Goal: Task Accomplishment & Management: Use online tool/utility

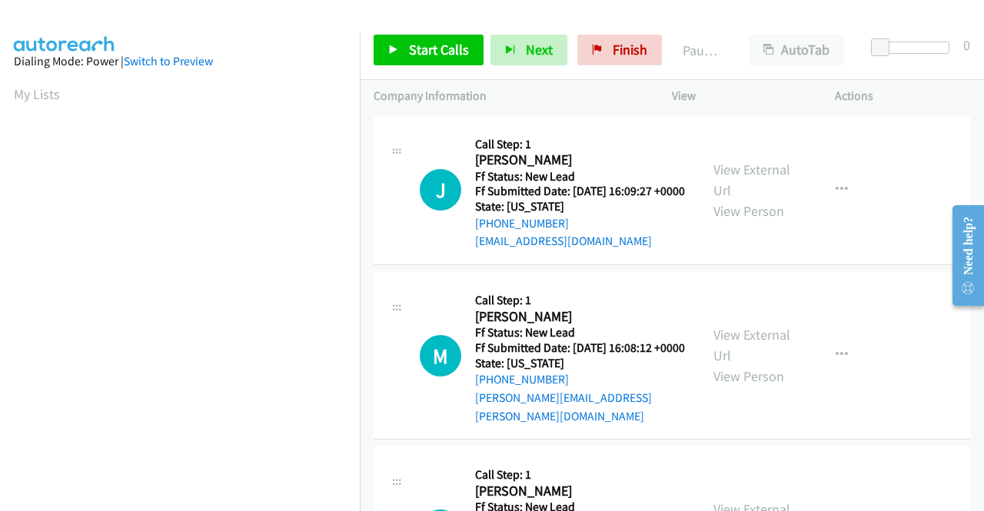
click at [899, 283] on td "M Callback Scheduled Call Step: 1 Morgan Intrator America/Chicago Ff Status: Ne…" at bounding box center [672, 356] width 624 height 174
click at [749, 178] on link "View External Url" at bounding box center [751, 180] width 77 height 38
click at [747, 344] on link "View External Url" at bounding box center [751, 345] width 77 height 38
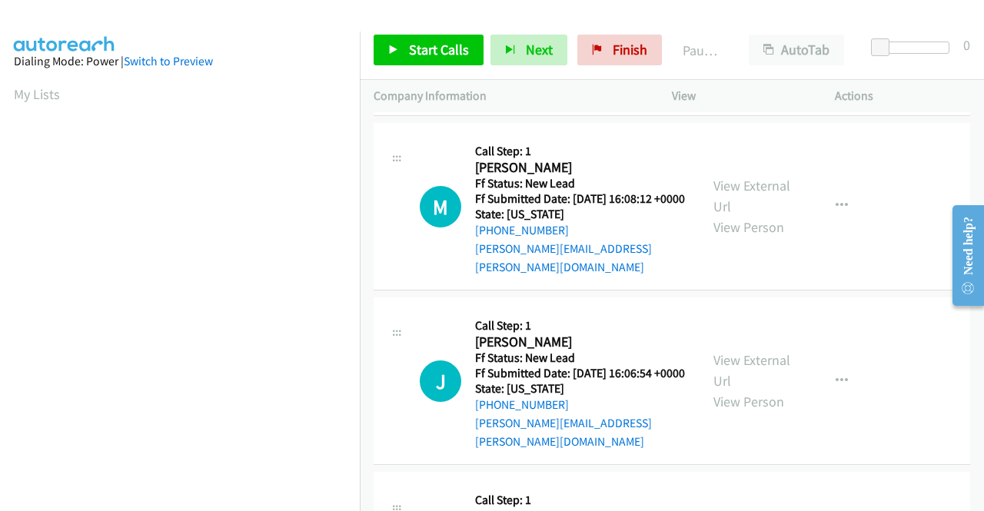
scroll to position [154, 0]
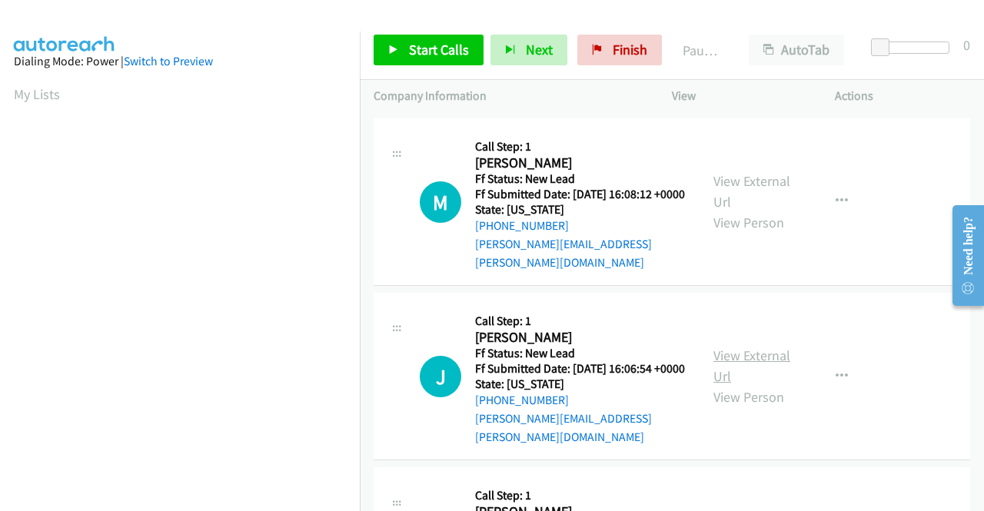
click at [774, 367] on link "View External Url" at bounding box center [751, 366] width 77 height 38
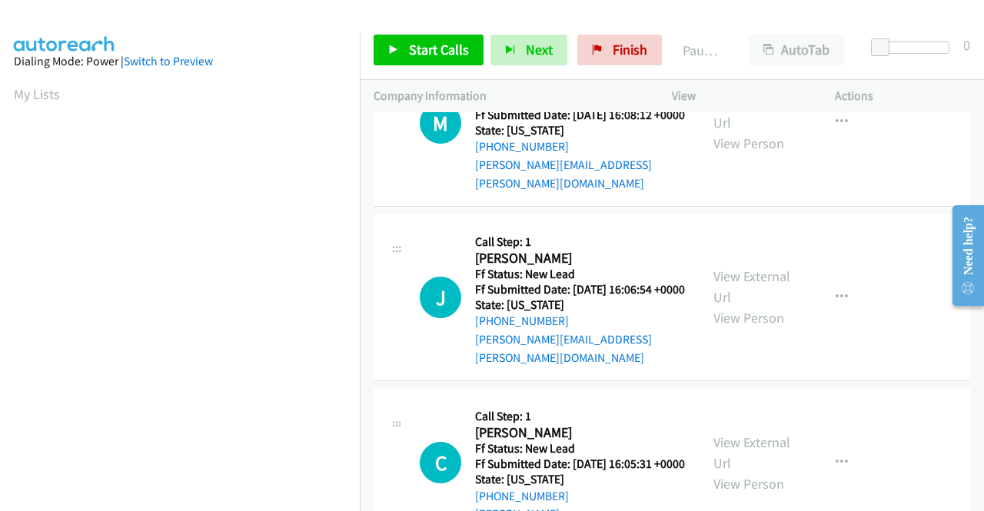
scroll to position [307, 0]
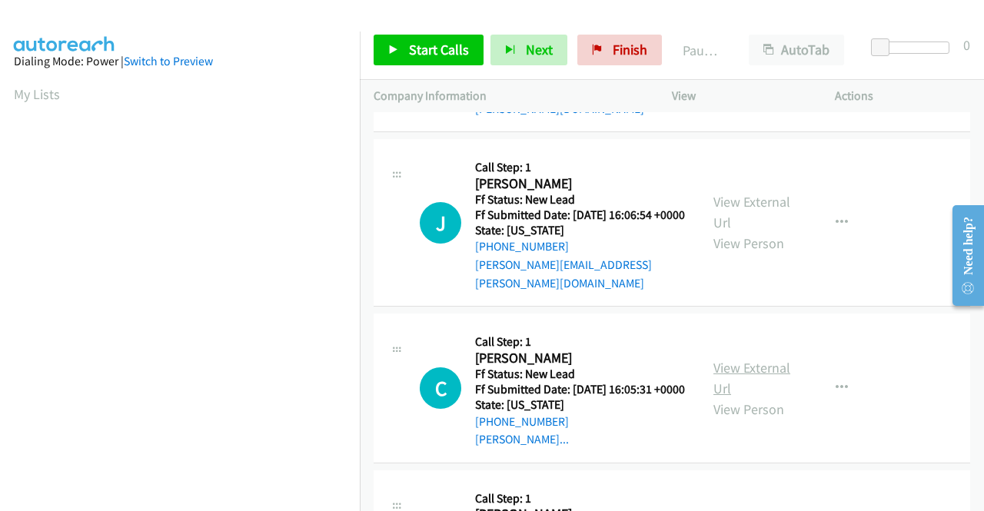
click at [783, 383] on link "View External Url" at bounding box center [751, 378] width 77 height 38
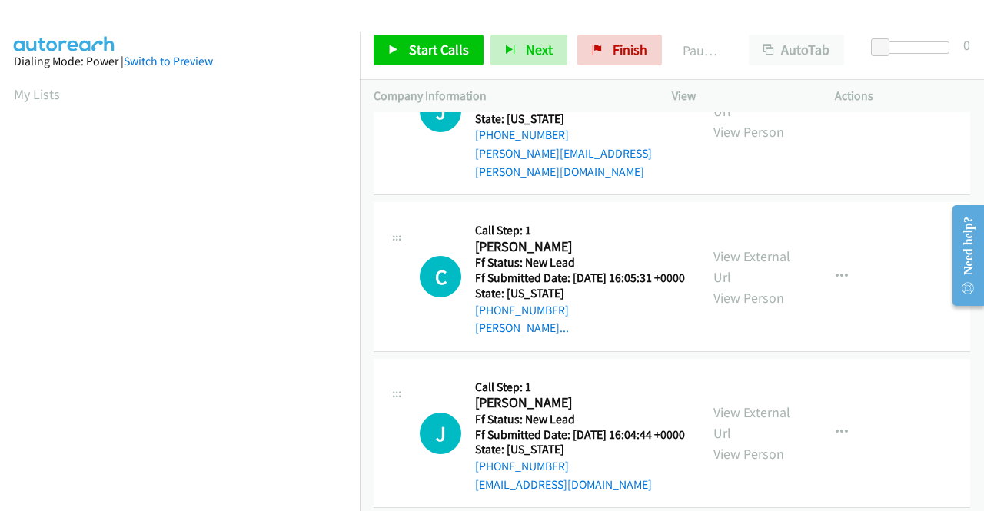
scroll to position [477, 0]
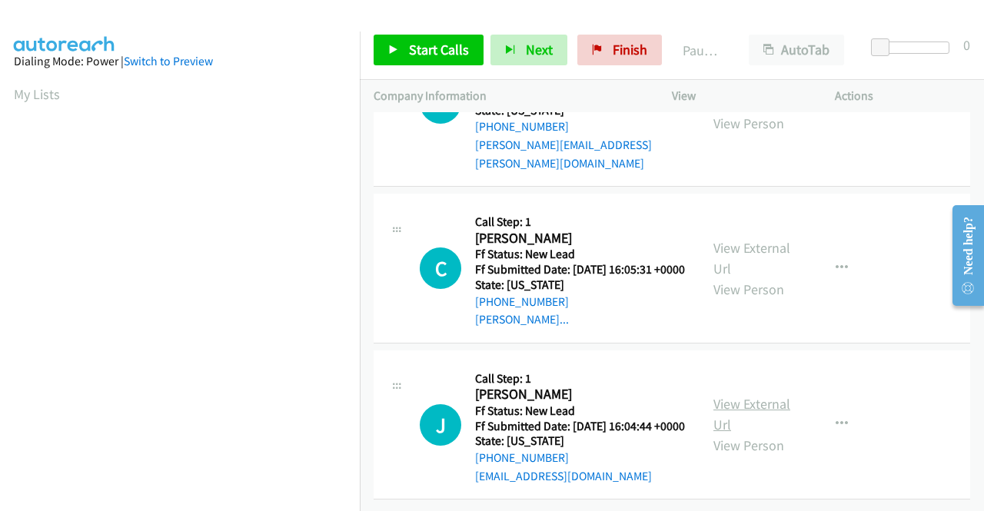
click at [766, 395] on link "View External Url" at bounding box center [751, 414] width 77 height 38
click at [457, 57] on span "Start Calls" at bounding box center [439, 50] width 60 height 18
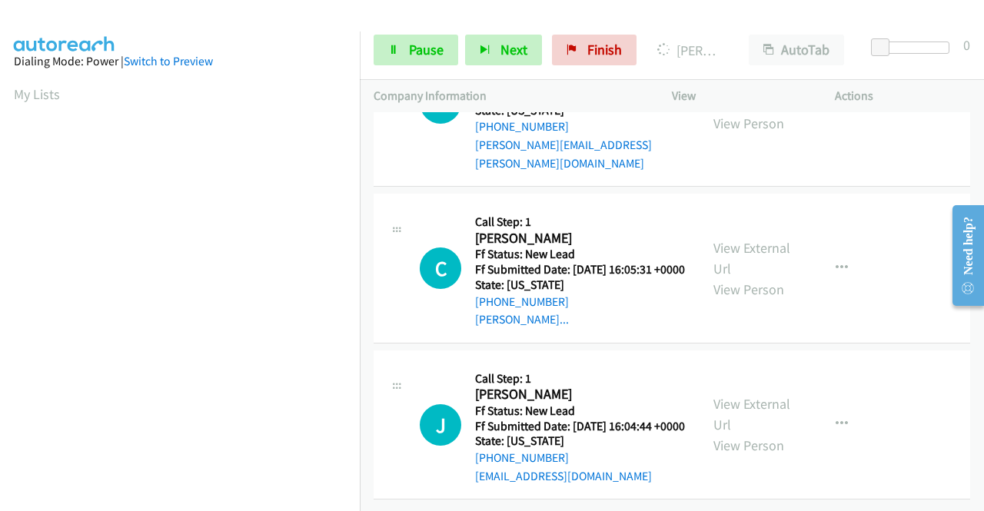
click at [799, 347] on td "J Callback Scheduled Call Step: 1 Jonathan Ruth America/Los_Angeles Ff Status: …" at bounding box center [672, 425] width 624 height 157
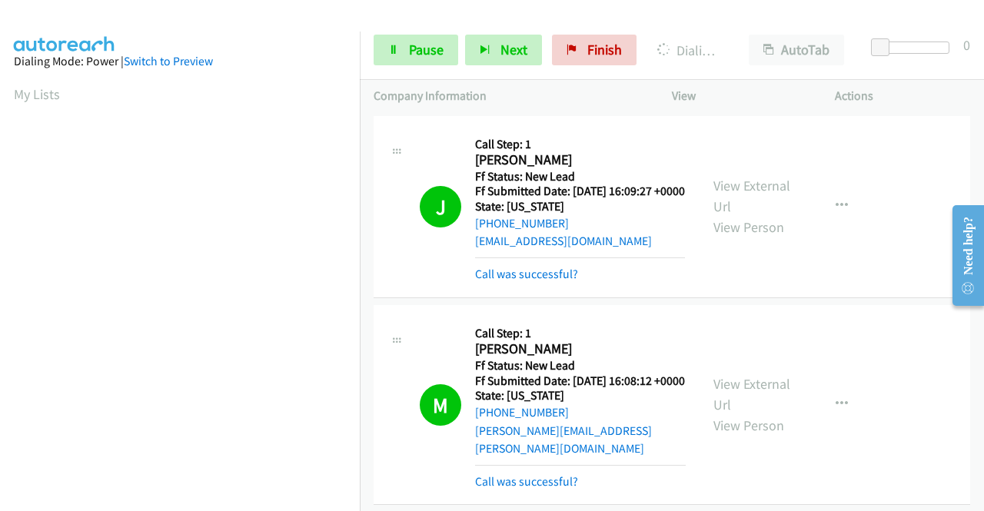
scroll to position [351, 0]
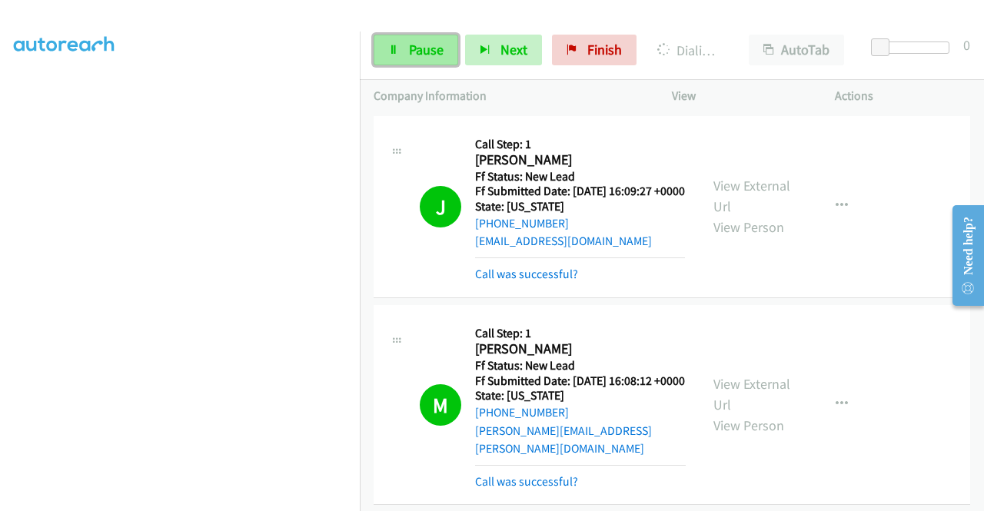
click at [383, 56] on link "Pause" at bounding box center [416, 50] width 85 height 31
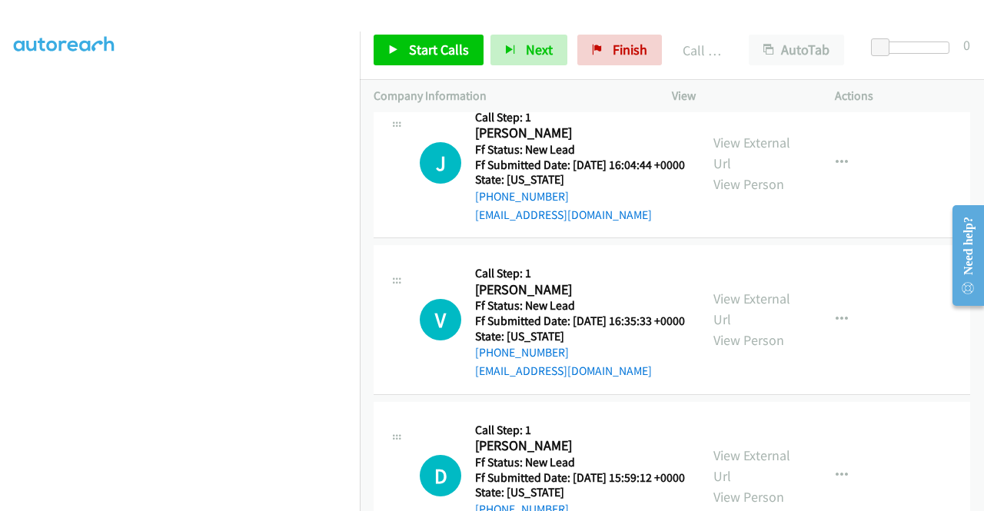
scroll to position [846, 0]
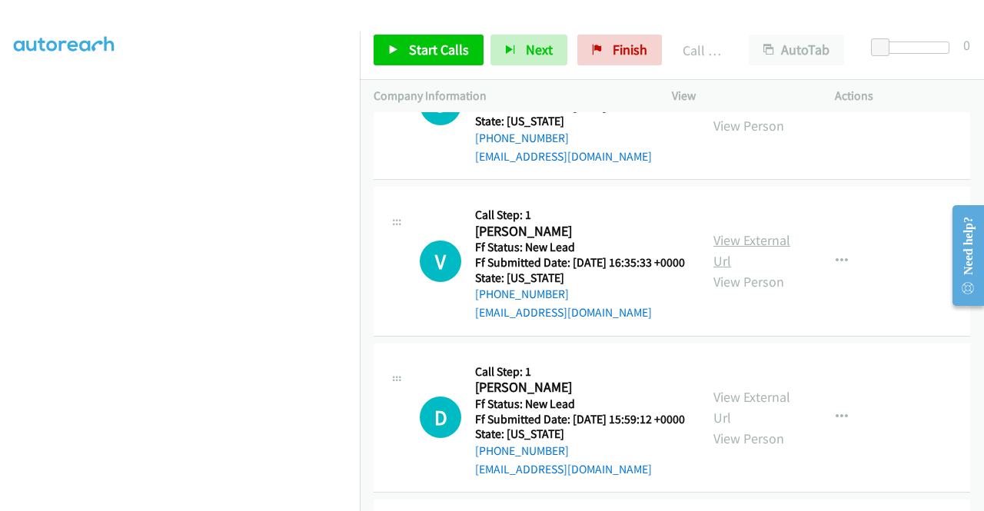
click at [755, 270] on link "View External Url" at bounding box center [751, 250] width 77 height 38
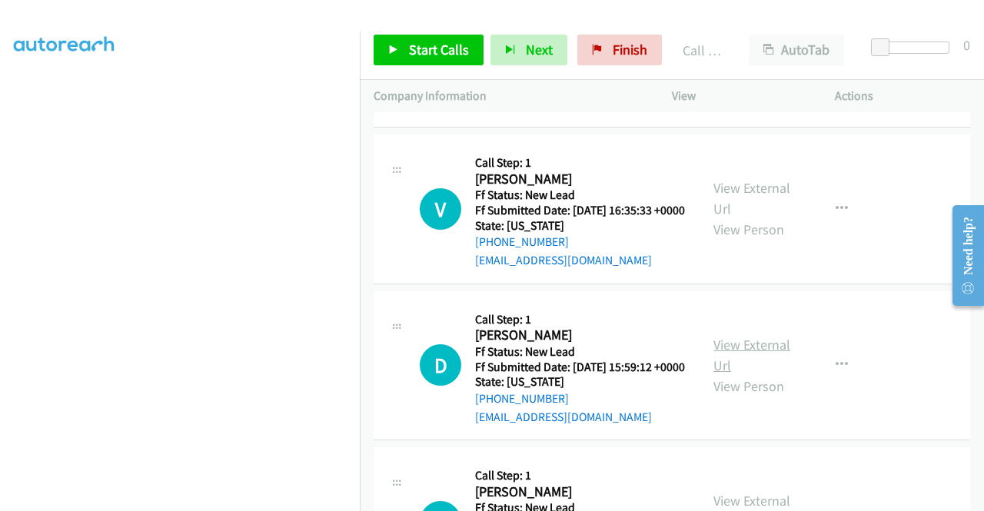
scroll to position [922, 0]
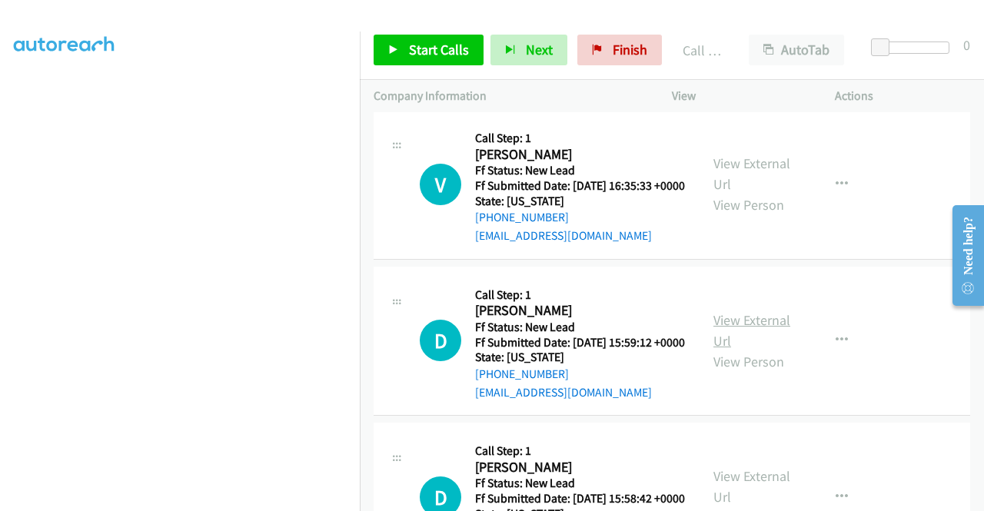
click at [727, 350] on link "View External Url" at bounding box center [751, 330] width 77 height 38
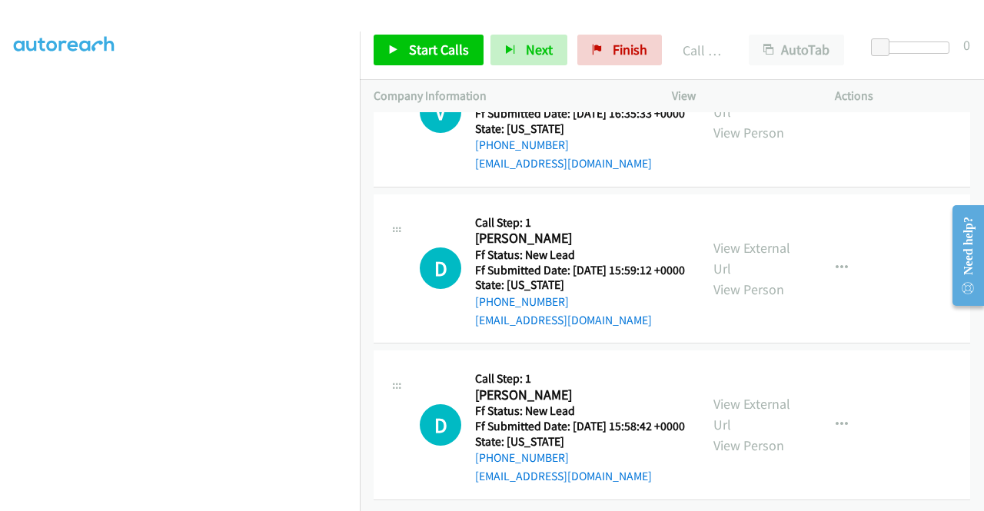
scroll to position [1088, 0]
click at [769, 395] on link "View External Url" at bounding box center [751, 414] width 77 height 38
drag, startPoint x: 446, startPoint y: 55, endPoint x: 485, endPoint y: 148, distance: 100.9
click at [446, 55] on span "Start Calls" at bounding box center [439, 50] width 60 height 18
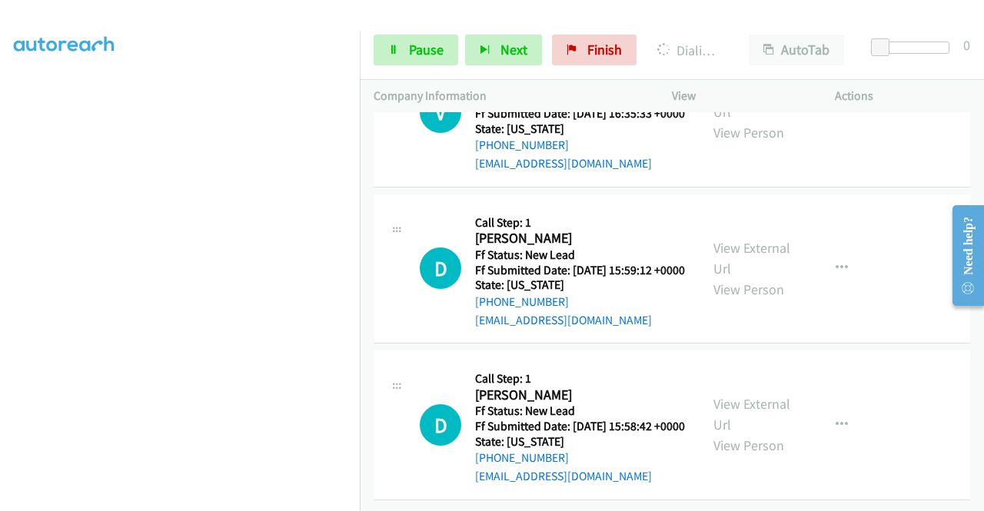
click at [907, 347] on td "D Callback Scheduled Call Step: 1 Devan Sedlacek America/Chicago Ff Status: New…" at bounding box center [672, 425] width 624 height 157
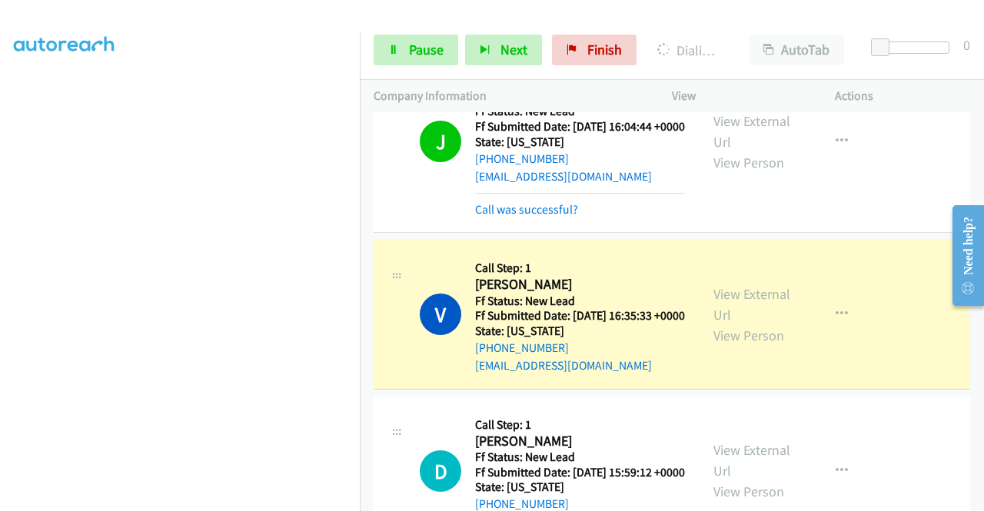
scroll to position [0, 0]
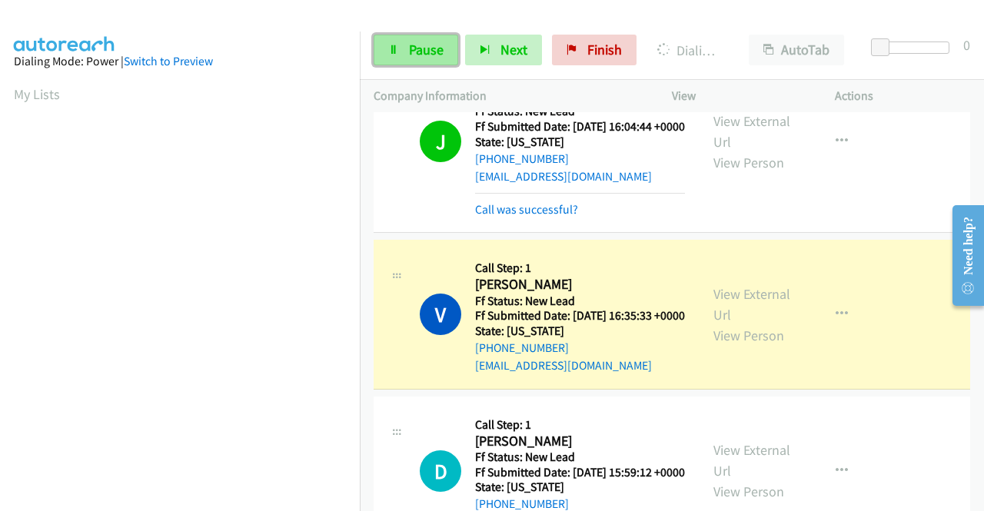
click at [413, 48] on span "Pause" at bounding box center [426, 50] width 35 height 18
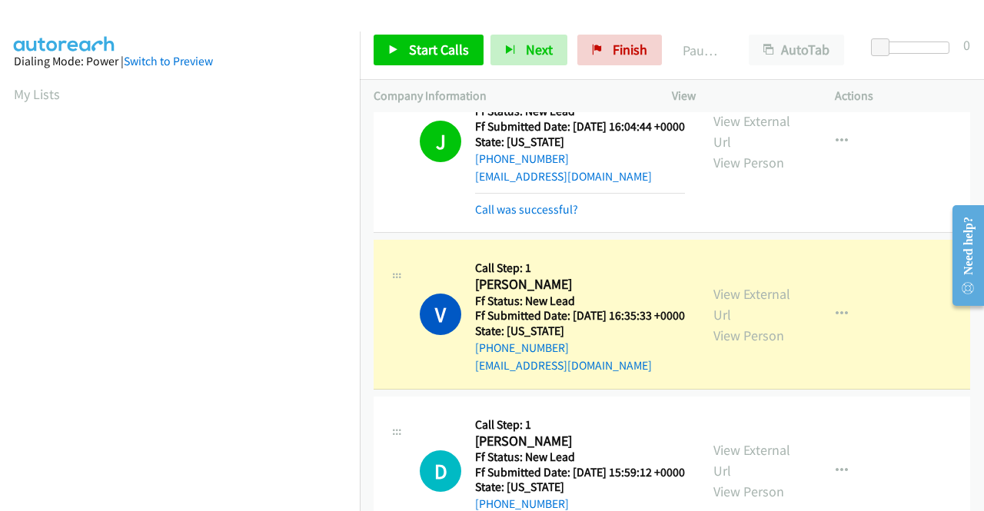
scroll to position [351, 0]
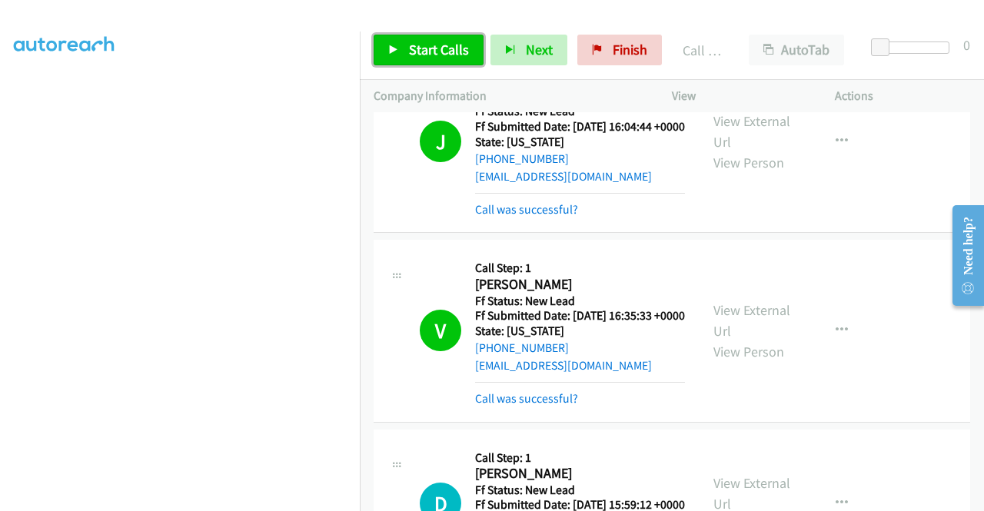
click at [408, 61] on link "Start Calls" at bounding box center [429, 50] width 110 height 31
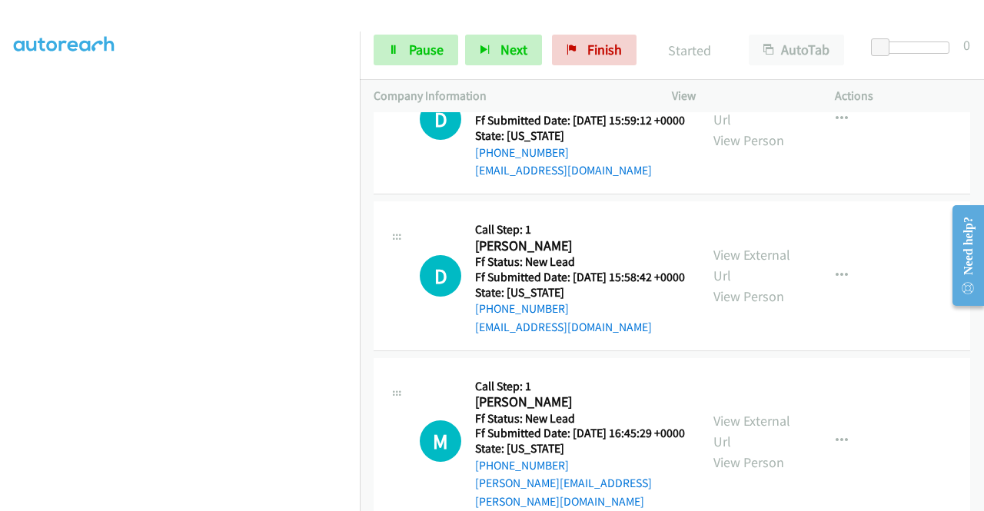
scroll to position [1396, 0]
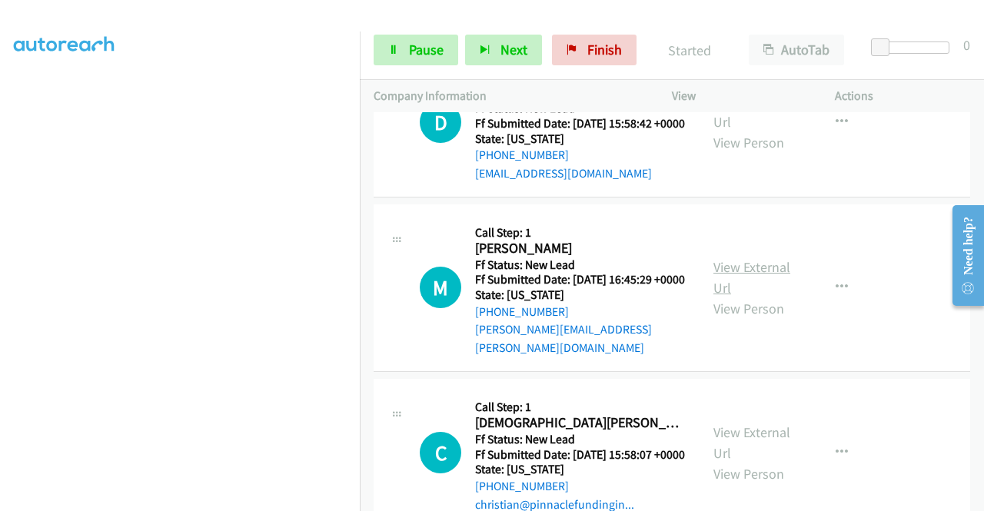
click at [729, 297] on link "View External Url" at bounding box center [751, 277] width 77 height 38
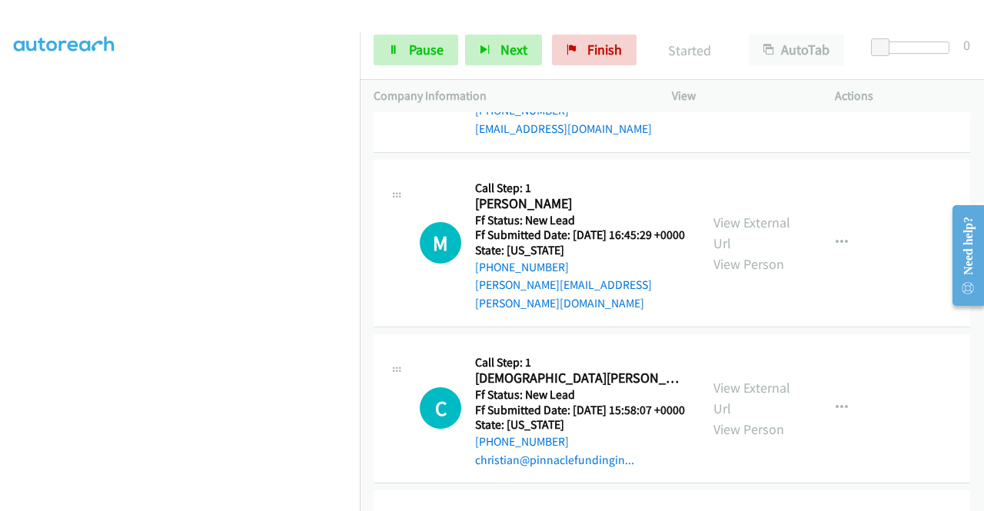
scroll to position [1473, 0]
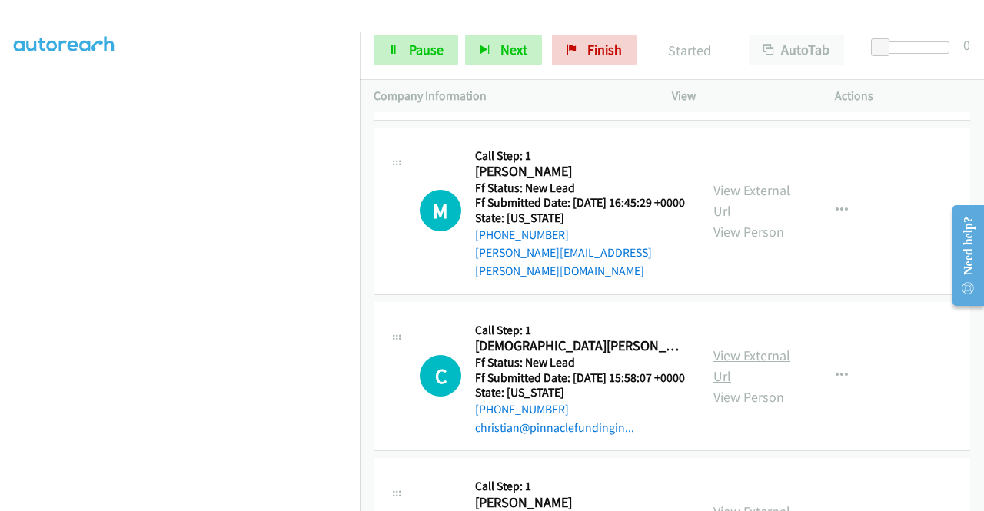
click at [749, 385] on link "View External Url" at bounding box center [751, 366] width 77 height 38
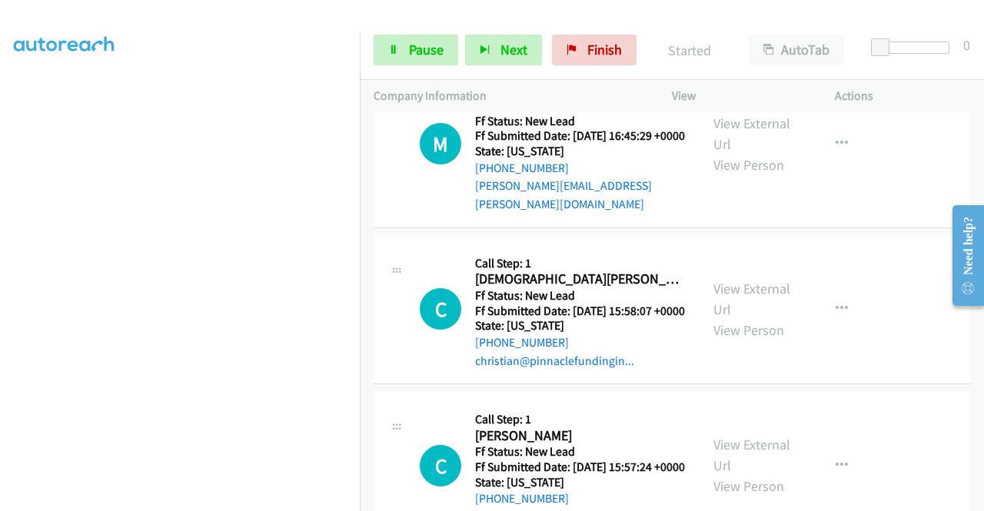
scroll to position [1627, 0]
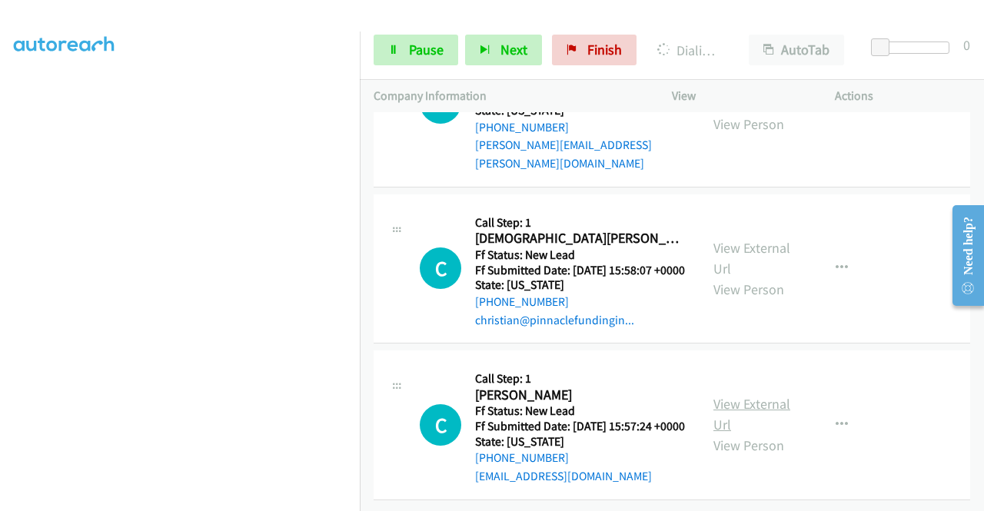
click at [738, 434] on link "View External Url" at bounding box center [751, 414] width 77 height 38
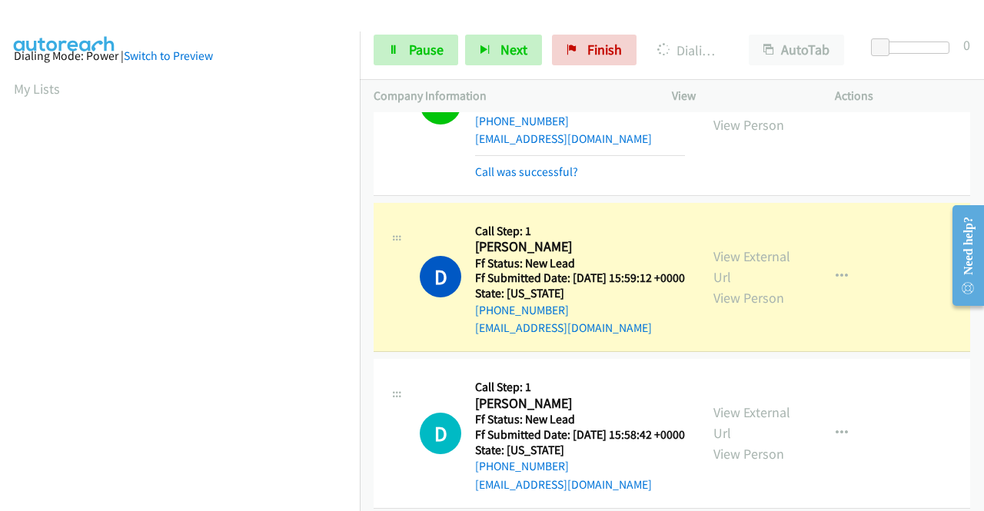
scroll to position [0, 0]
click at [408, 67] on div "Start Calls Pause Next Finish Dialing Diana Buchanan AutoTab AutoTab 0" at bounding box center [672, 50] width 624 height 59
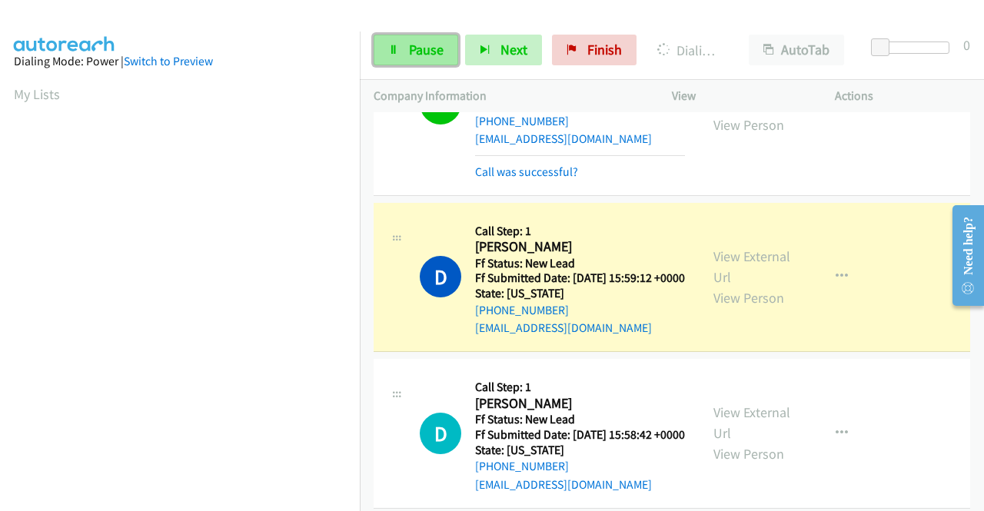
click at [406, 52] on link "Pause" at bounding box center [416, 50] width 85 height 31
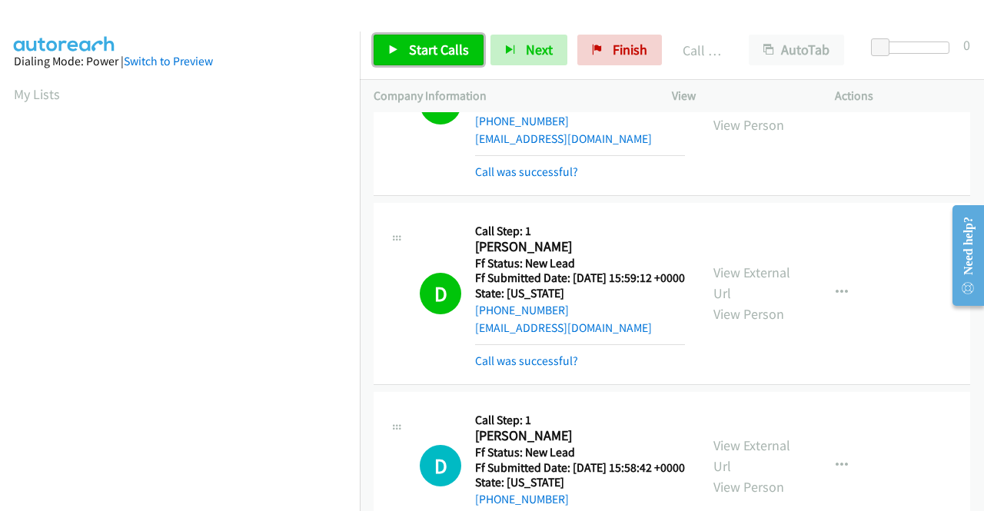
click at [438, 40] on link "Start Calls" at bounding box center [429, 50] width 110 height 31
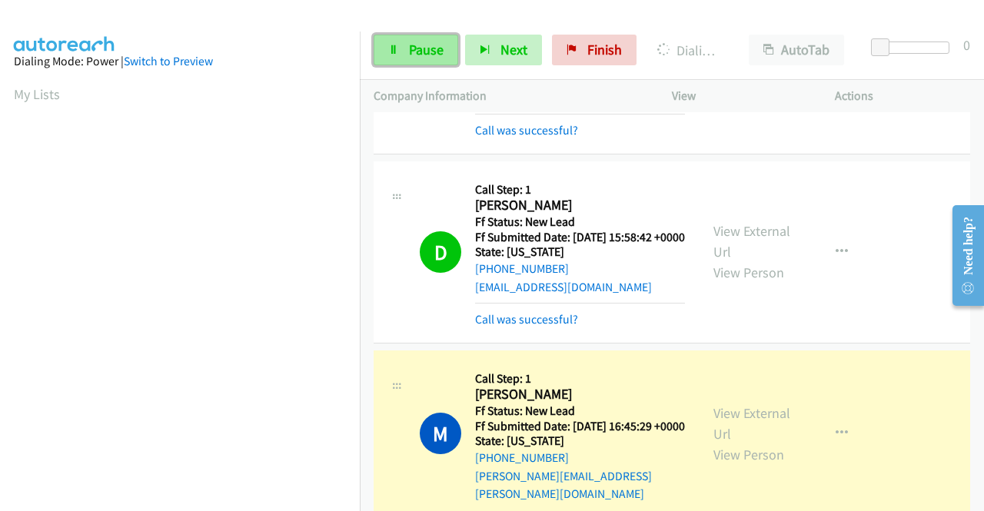
click at [424, 61] on link "Pause" at bounding box center [416, 50] width 85 height 31
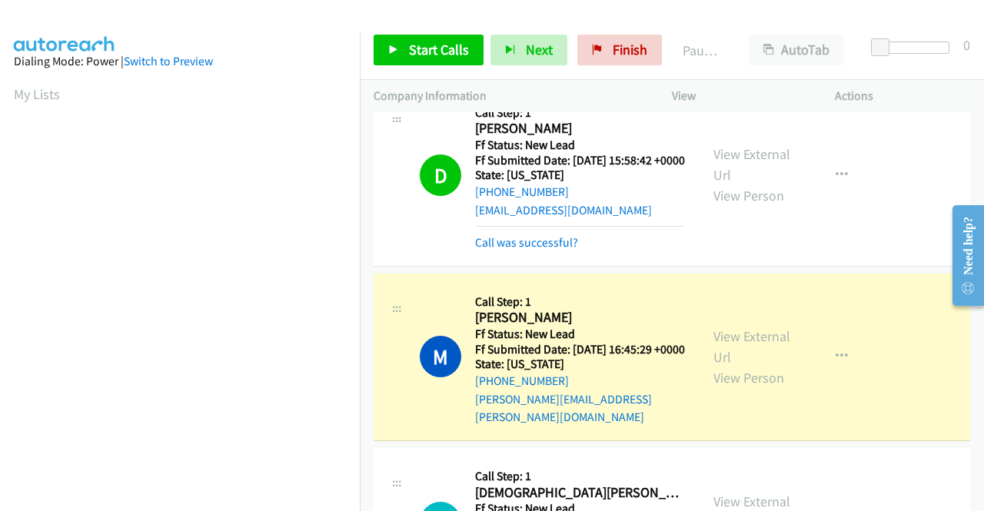
scroll to position [351, 0]
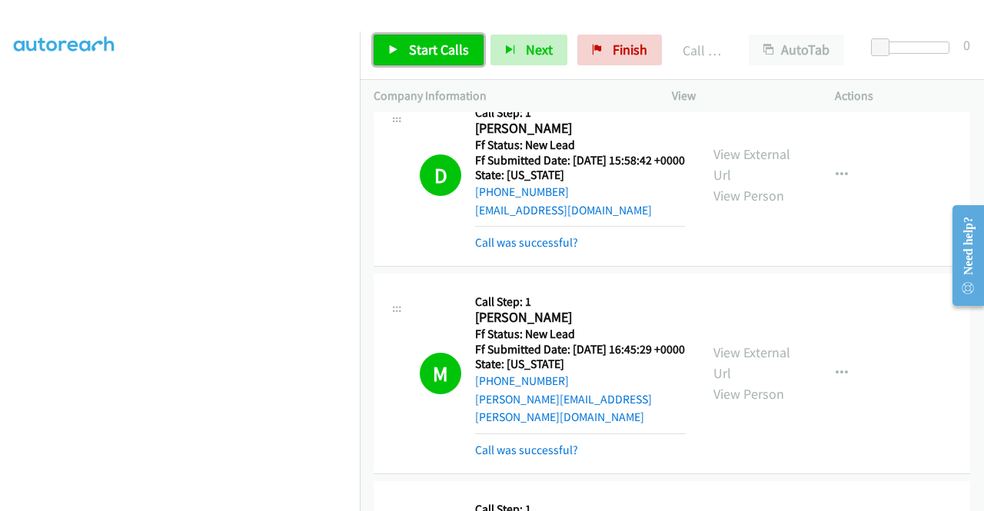
click at [434, 58] on span "Start Calls" at bounding box center [439, 50] width 60 height 18
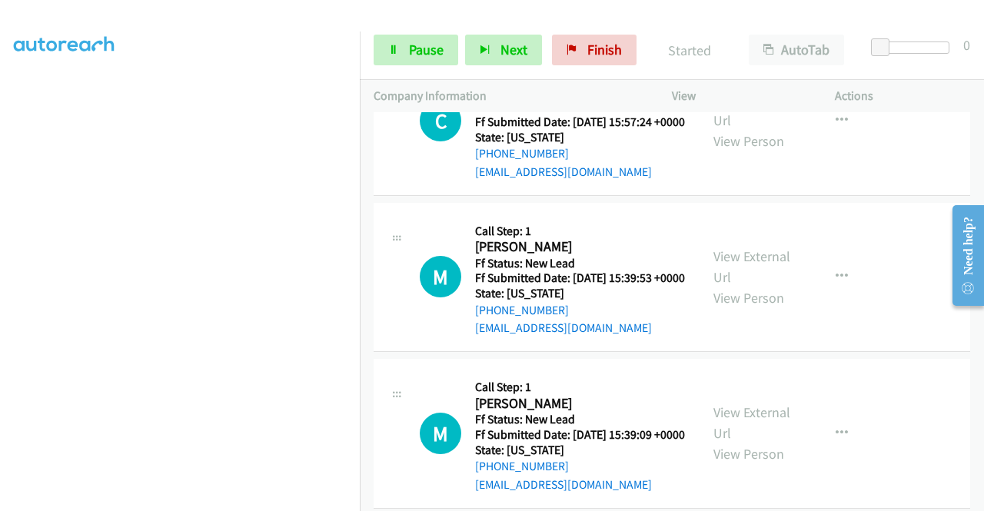
scroll to position [2007, 0]
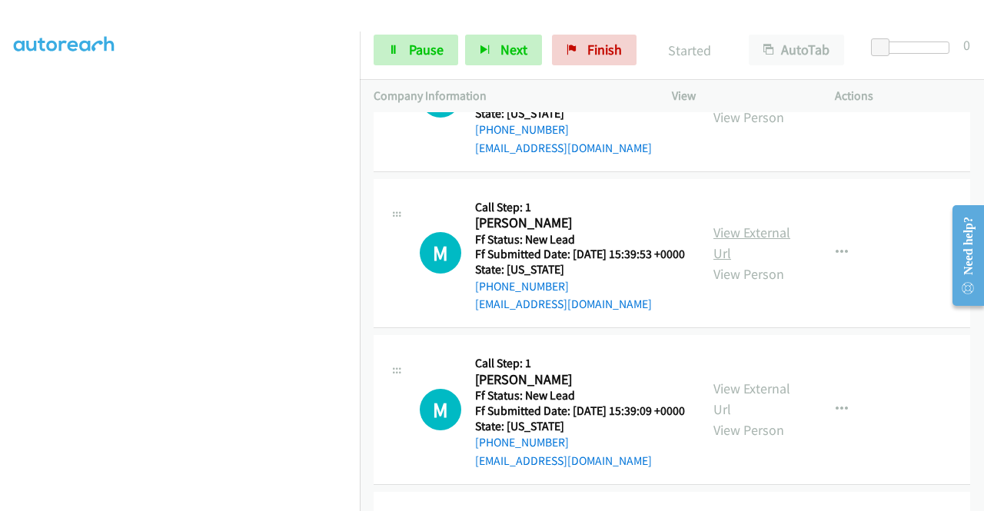
click at [766, 262] on link "View External Url" at bounding box center [751, 243] width 77 height 38
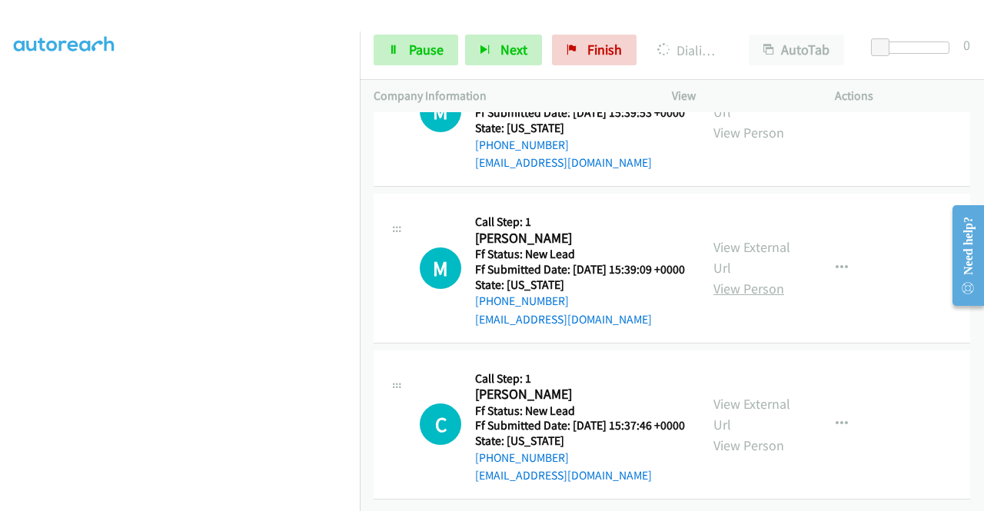
scroll to position [2161, 0]
click at [729, 277] on link "View External Url" at bounding box center [751, 257] width 77 height 38
click at [753, 395] on link "View External Url" at bounding box center [751, 414] width 77 height 38
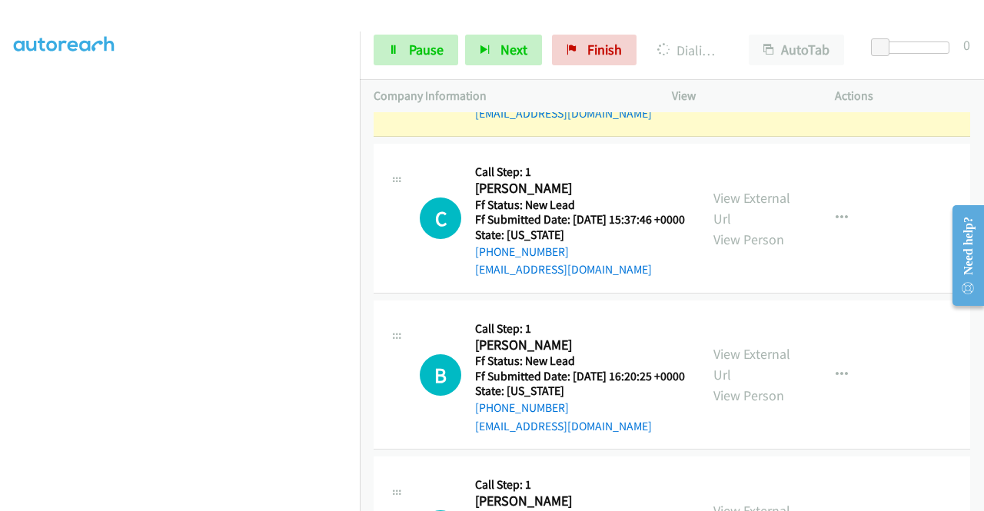
scroll to position [0, 0]
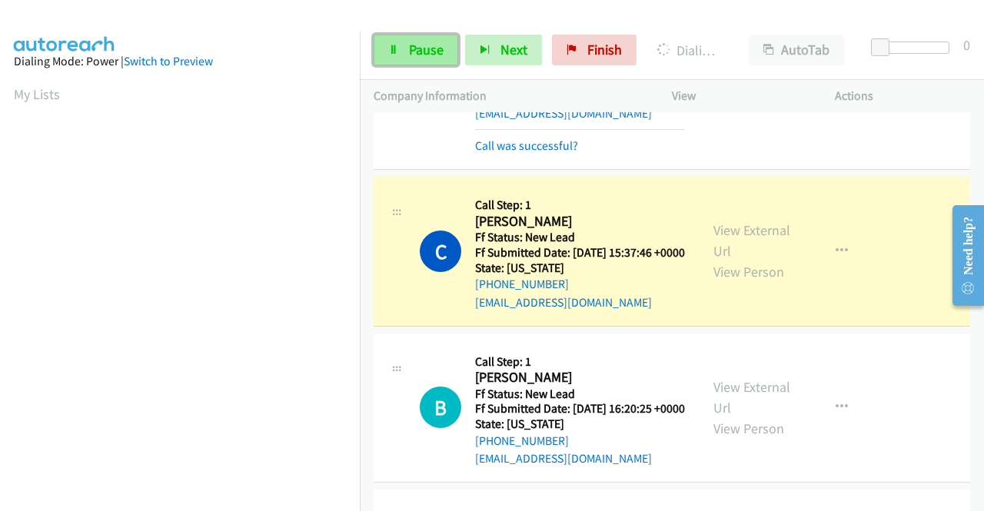
click at [413, 45] on span "Pause" at bounding box center [426, 50] width 35 height 18
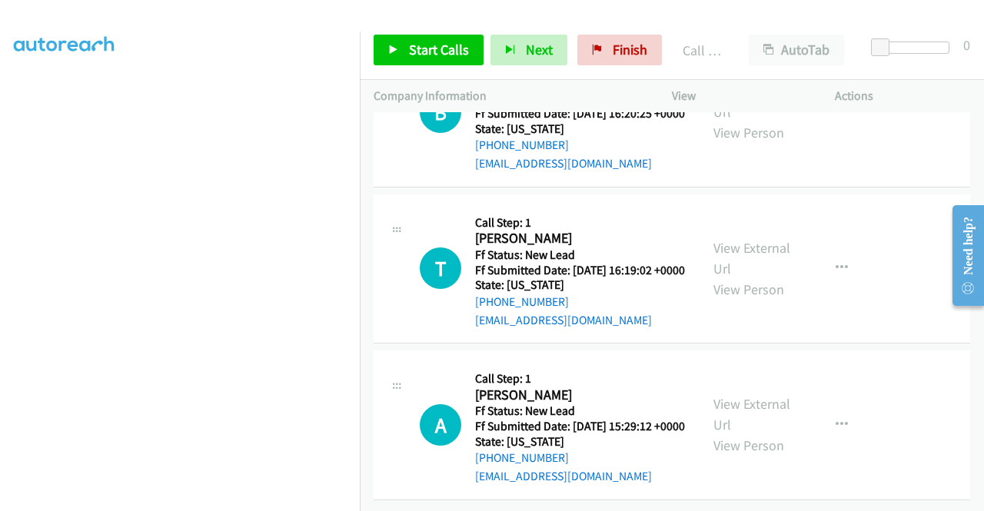
scroll to position [2837, 0]
click at [748, 121] on link "View External Url" at bounding box center [751, 101] width 77 height 38
click at [762, 277] on link "View External Url" at bounding box center [751, 258] width 77 height 38
click at [733, 395] on link "View External Url" at bounding box center [751, 414] width 77 height 38
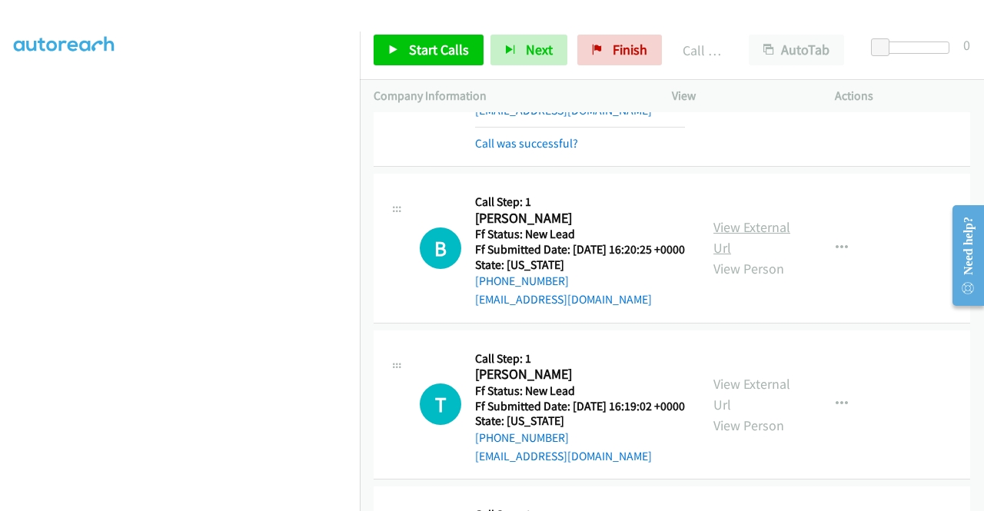
scroll to position [2680, 0]
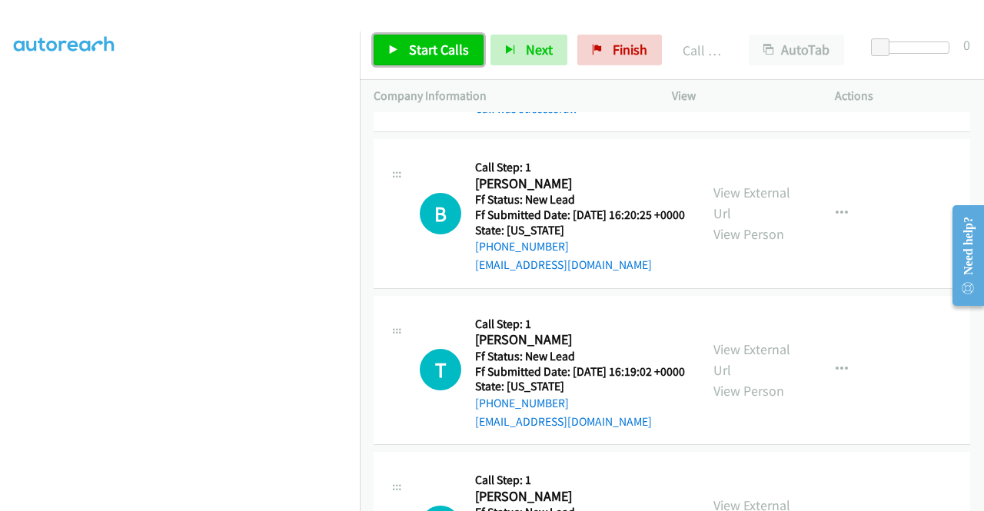
click at [441, 52] on span "Start Calls" at bounding box center [439, 50] width 60 height 18
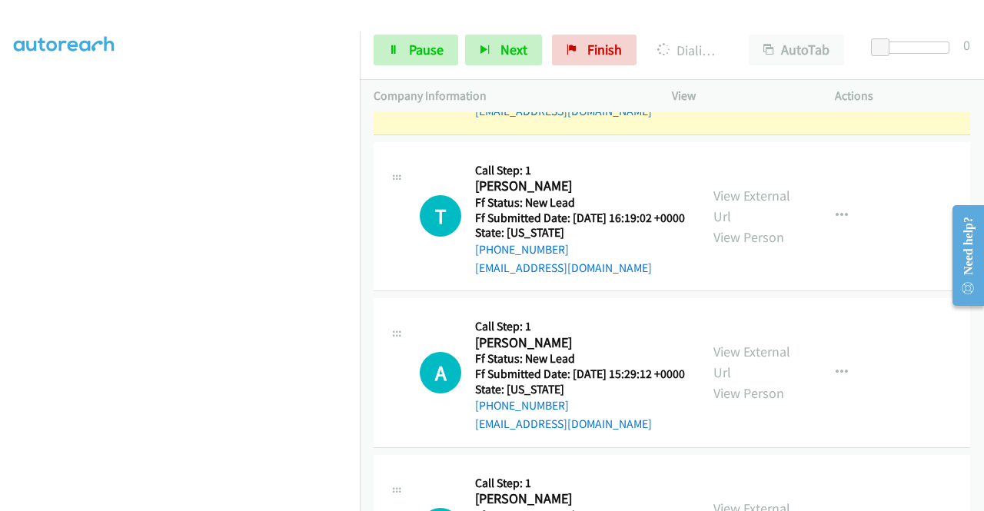
scroll to position [351, 0]
click at [407, 50] on link "Pause" at bounding box center [416, 50] width 85 height 31
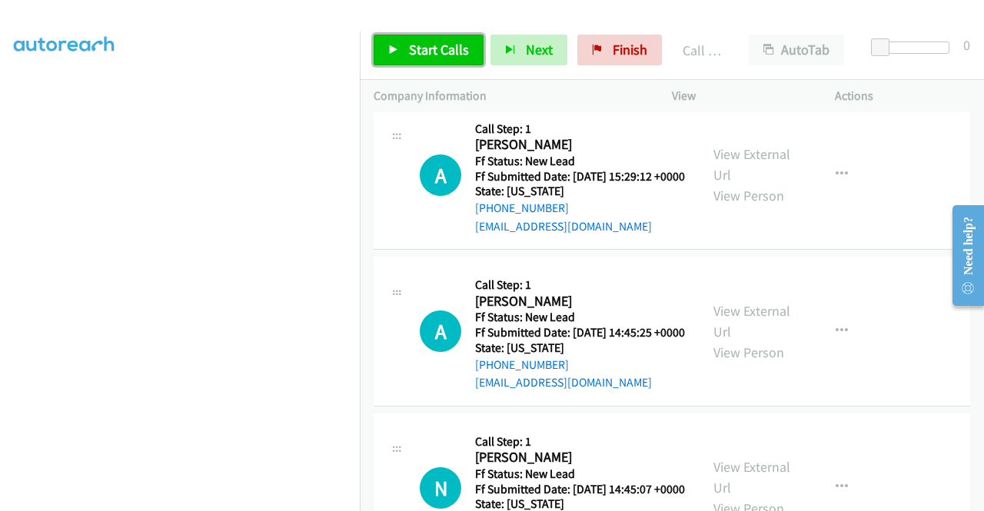
click at [442, 52] on span "Start Calls" at bounding box center [439, 50] width 60 height 18
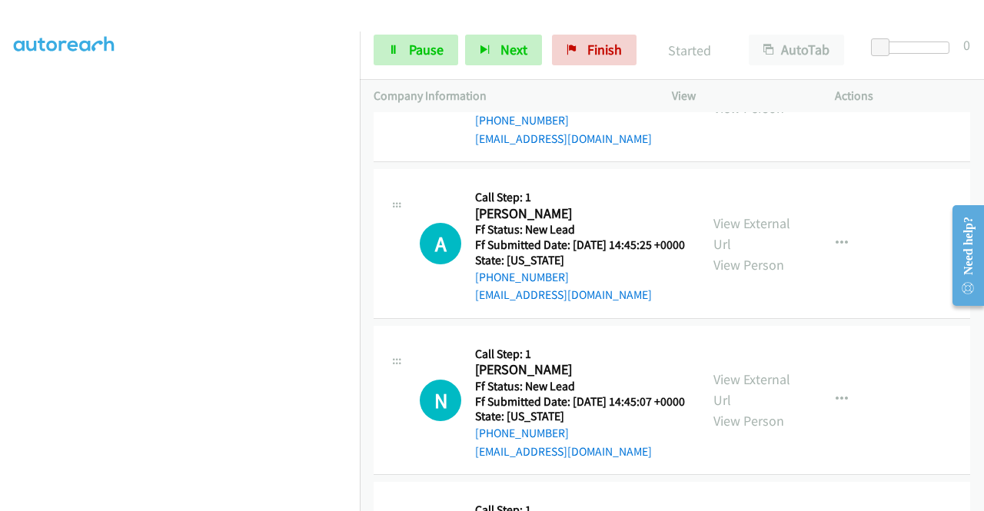
scroll to position [3218, 0]
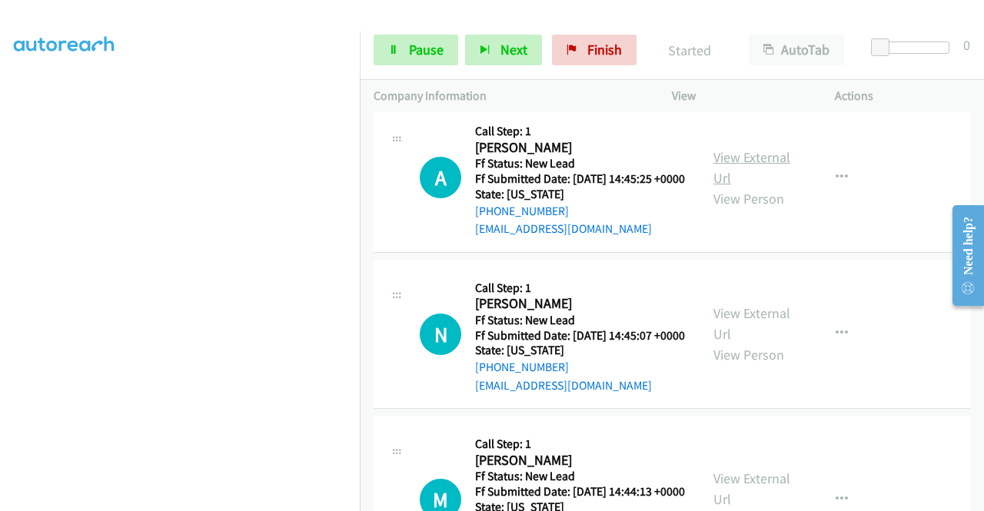
click at [755, 187] on link "View External Url" at bounding box center [751, 167] width 77 height 38
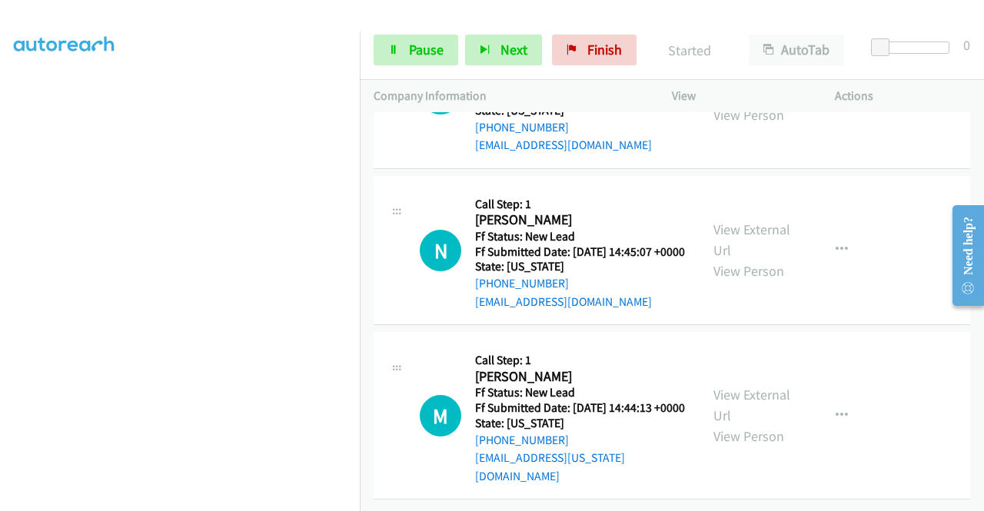
scroll to position [3371, 0]
click at [745, 259] on link "View External Url" at bounding box center [751, 240] width 77 height 38
click at [745, 394] on link "View External Url" at bounding box center [751, 405] width 77 height 38
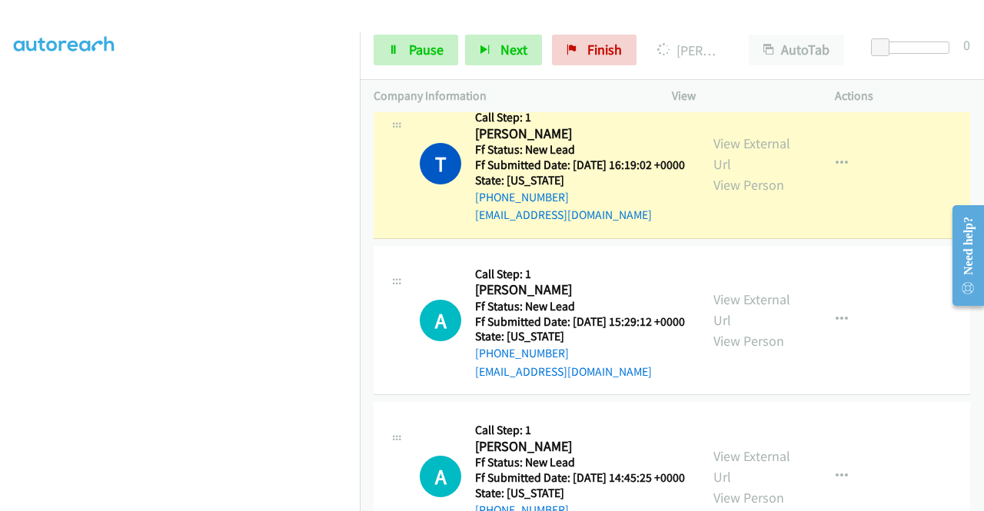
scroll to position [351, 0]
click at [757, 243] on td "T Callback Scheduled Call Step: 1 Tanner Dismukes America/New_York Ff Status: N…" at bounding box center [672, 164] width 624 height 157
drag, startPoint x: 429, startPoint y: 38, endPoint x: 454, endPoint y: 44, distance: 25.4
click at [429, 38] on link "Pause" at bounding box center [416, 50] width 85 height 31
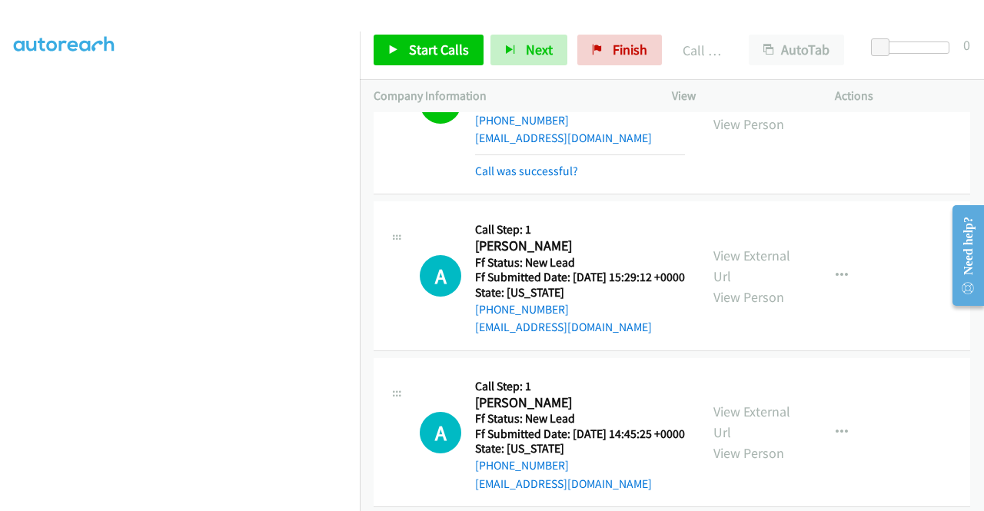
scroll to position [3072, 0]
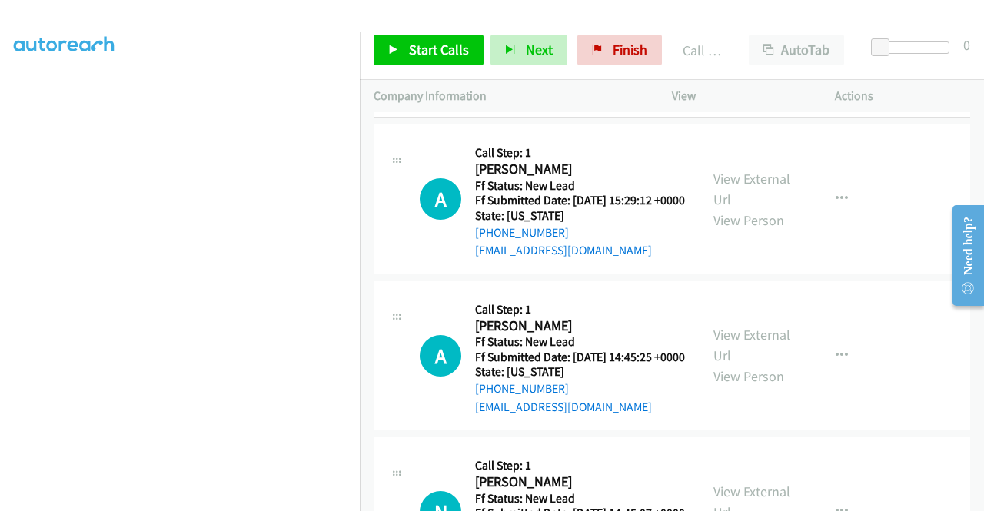
click at [566, 101] on link "Call was successful?" at bounding box center [526, 94] width 103 height 15
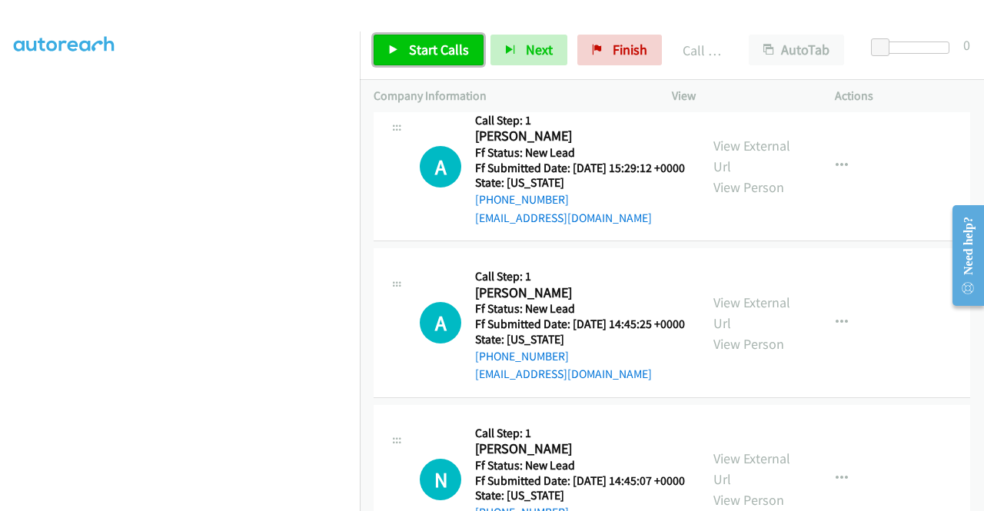
click at [433, 50] on span "Start Calls" at bounding box center [439, 50] width 60 height 18
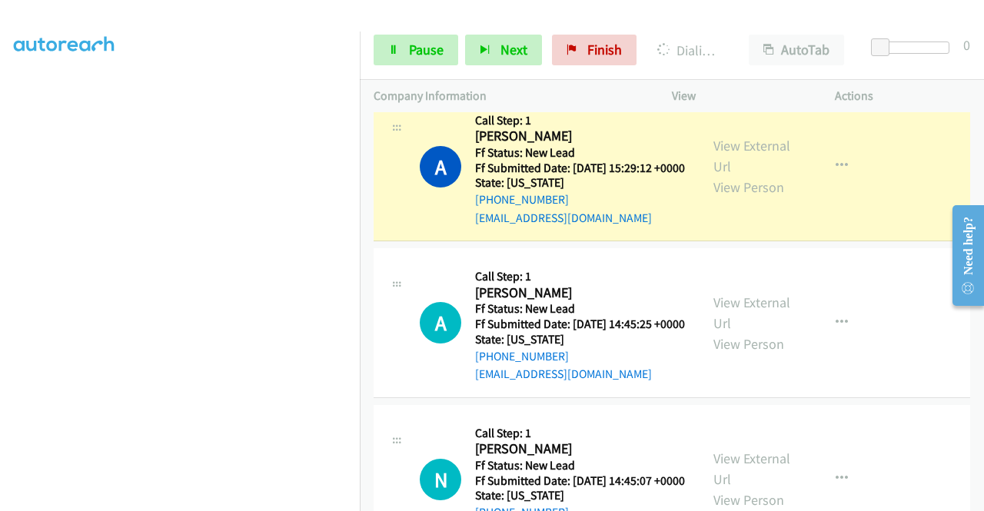
click at [769, 19] on link "View External Url" at bounding box center [751, 0] width 77 height 38
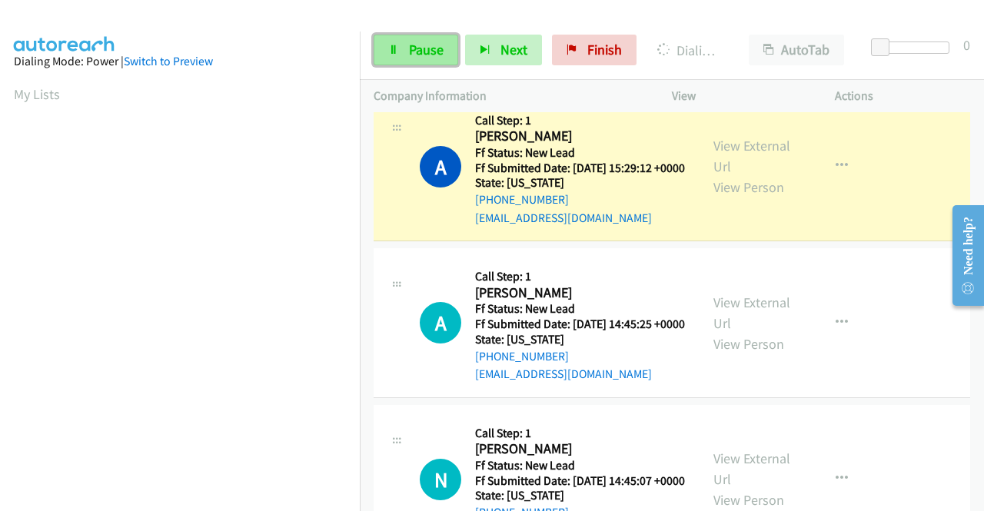
drag, startPoint x: 408, startPoint y: 51, endPoint x: 434, endPoint y: 42, distance: 27.7
click at [409, 51] on span "Pause" at bounding box center [426, 50] width 35 height 18
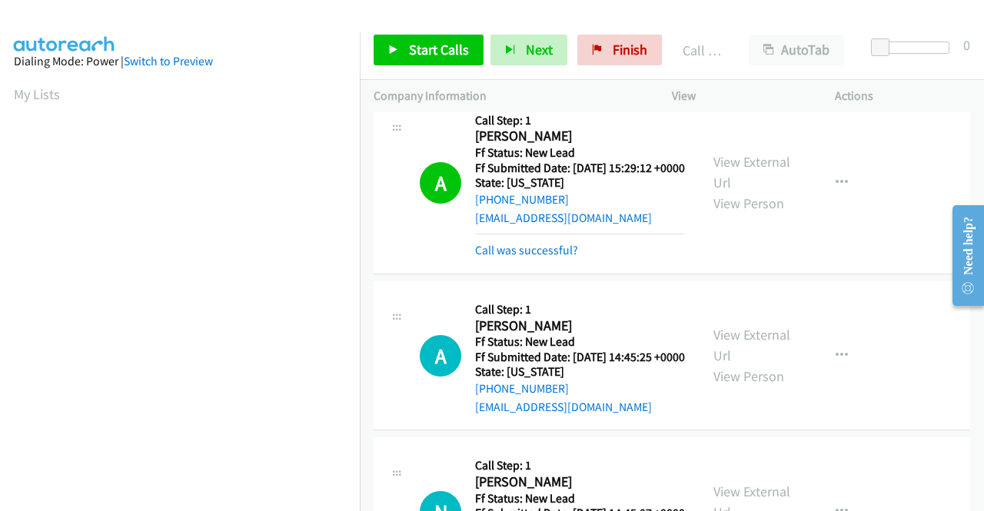
scroll to position [351, 0]
click at [530, 258] on link "Call was successful?" at bounding box center [526, 250] width 103 height 15
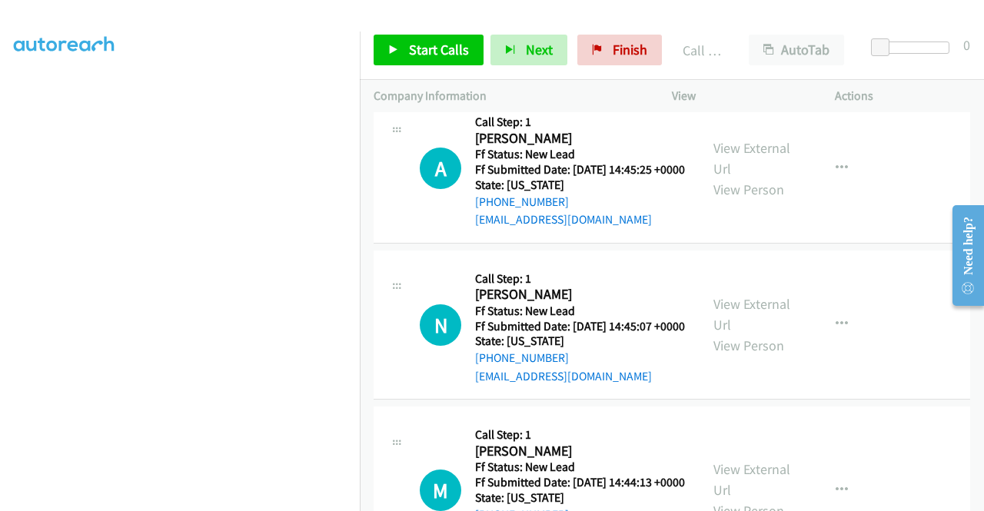
scroll to position [3303, 0]
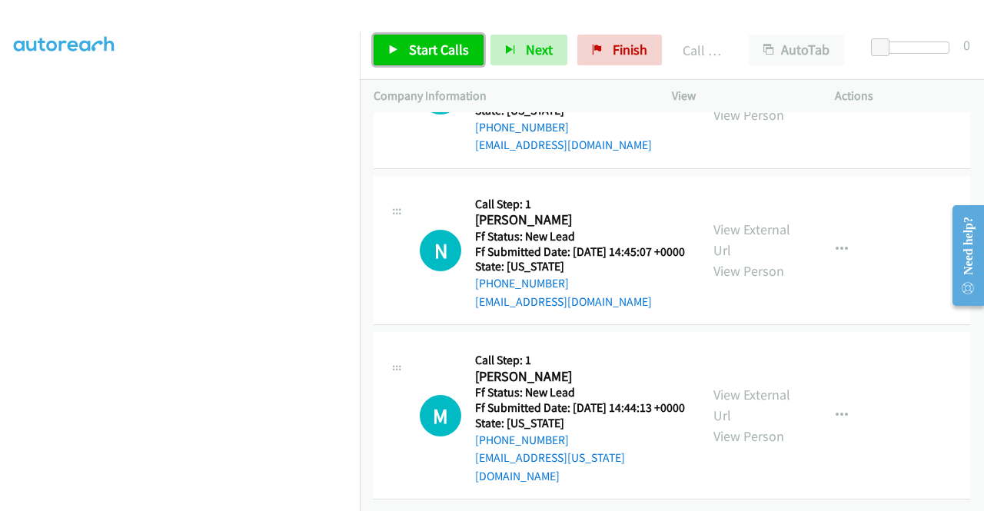
click at [401, 55] on link "Start Calls" at bounding box center [429, 50] width 110 height 31
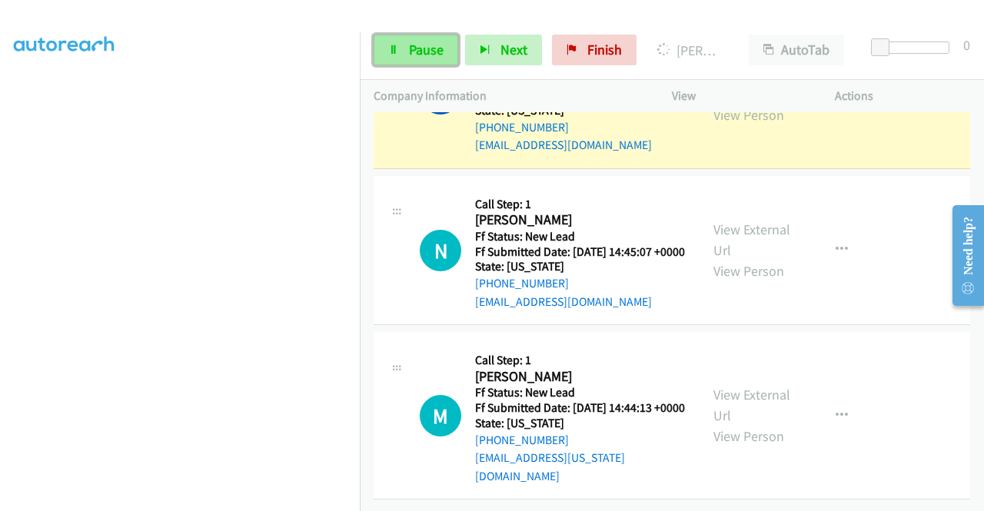
click at [418, 51] on span "Pause" at bounding box center [426, 50] width 35 height 18
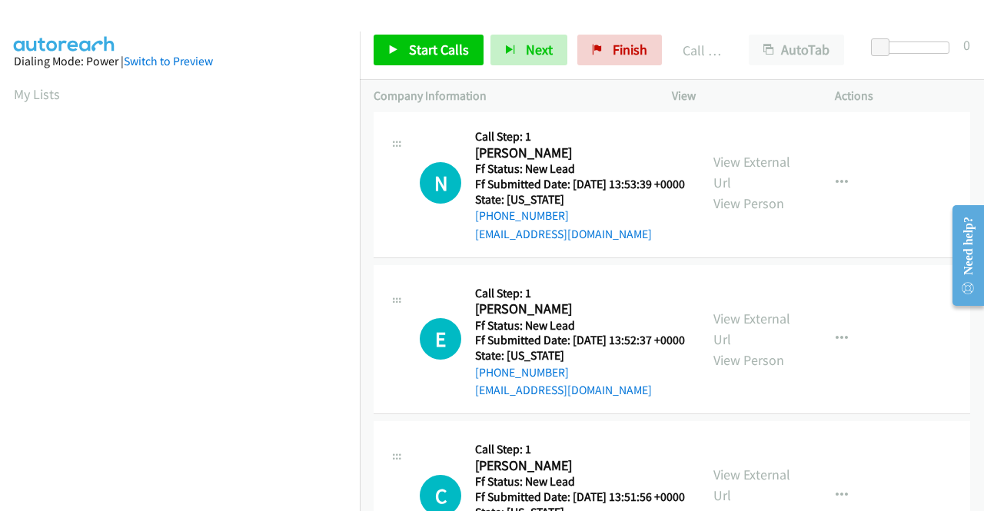
scroll to position [3764, 0]
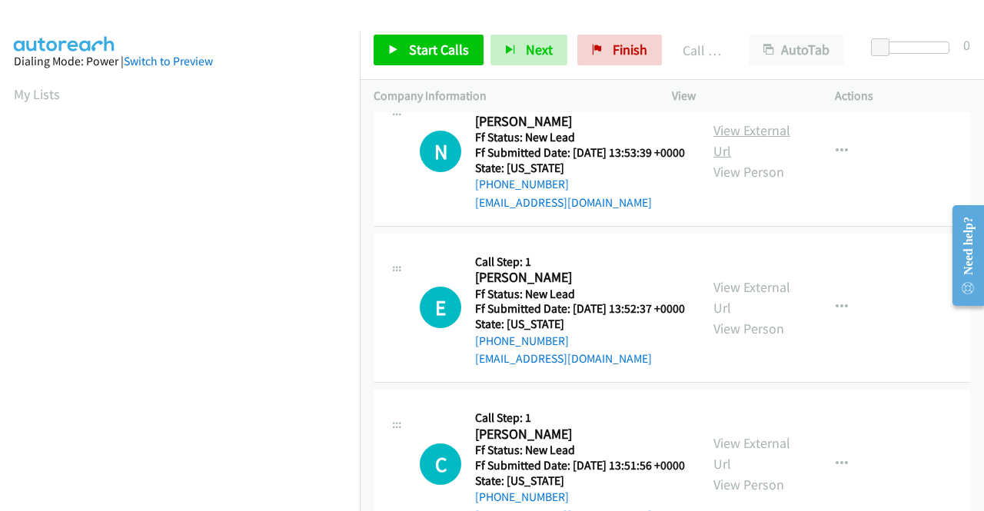
click at [755, 160] on link "View External Url" at bounding box center [751, 140] width 77 height 38
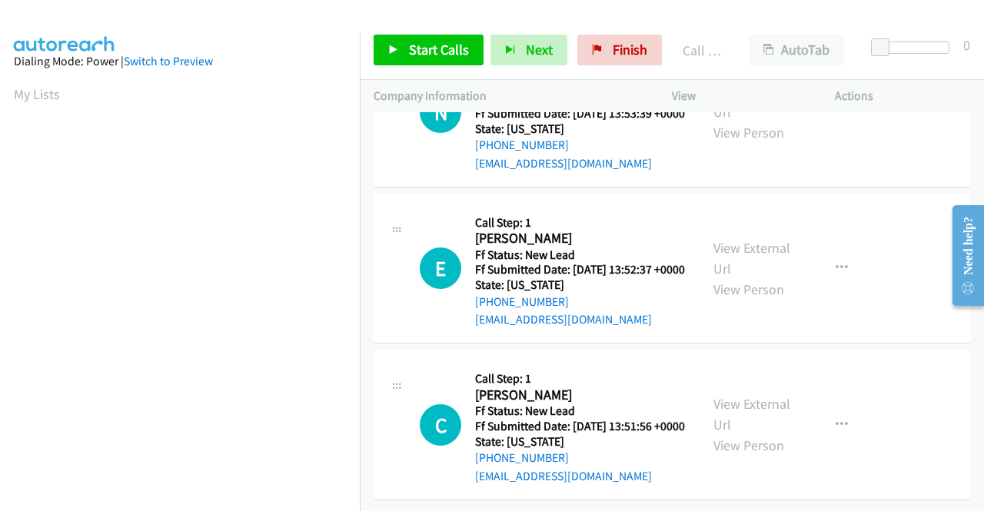
scroll to position [3918, 0]
click at [743, 277] on link "View External Url" at bounding box center [751, 258] width 77 height 38
click at [739, 395] on link "View External Url" at bounding box center [751, 414] width 77 height 38
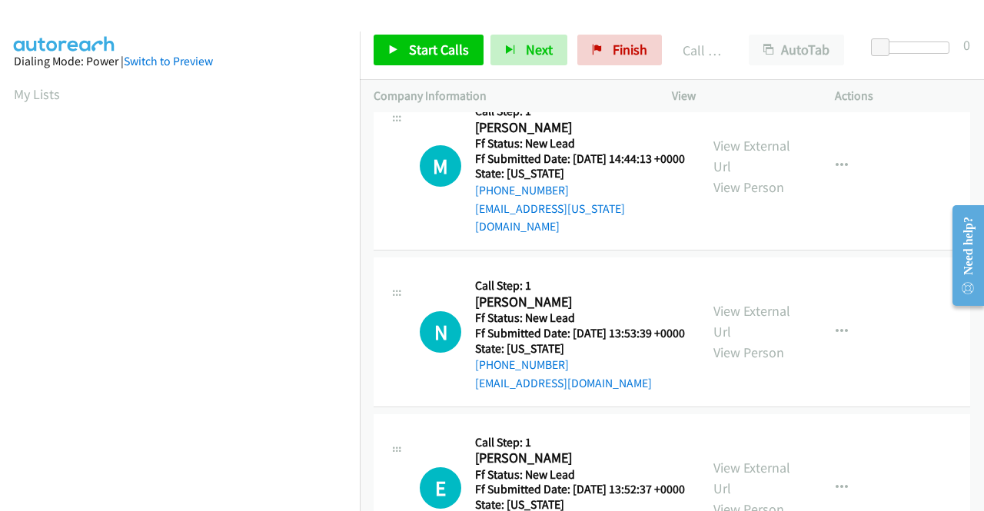
scroll to position [3619, 0]
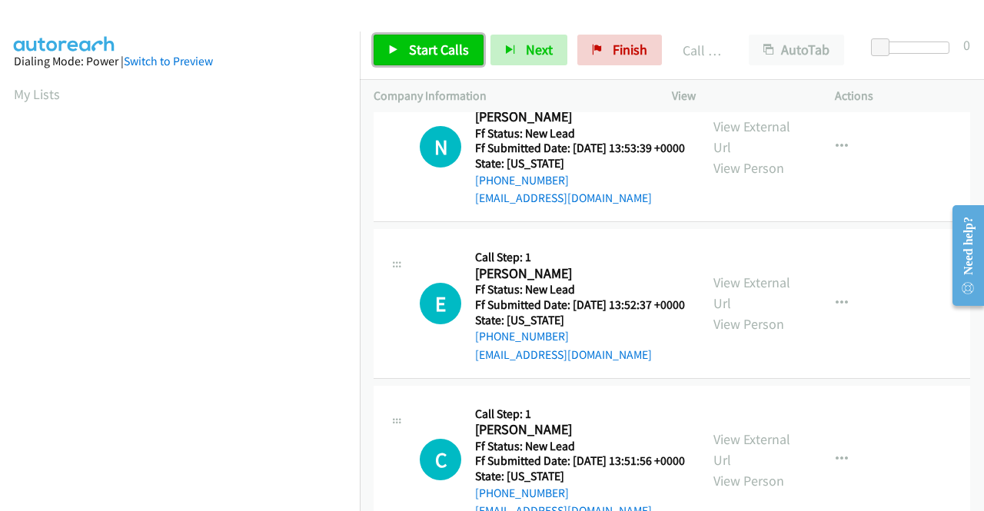
click at [421, 53] on span "Start Calls" at bounding box center [439, 50] width 60 height 18
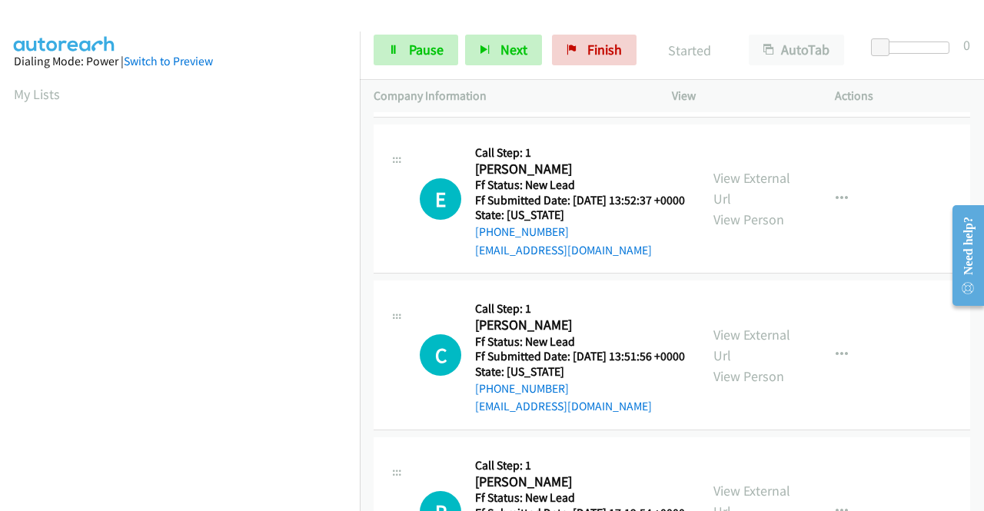
scroll to position [3402, 0]
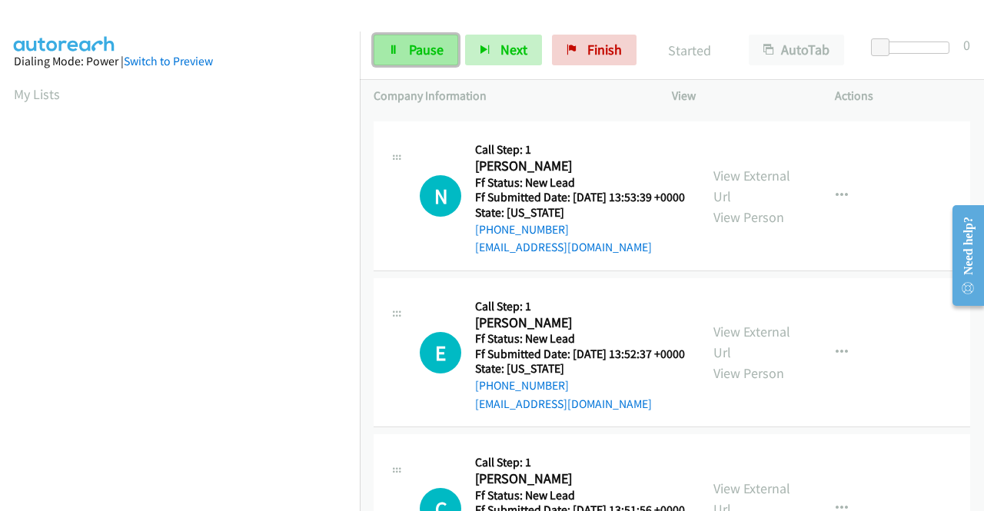
click at [410, 42] on span "Pause" at bounding box center [426, 50] width 35 height 18
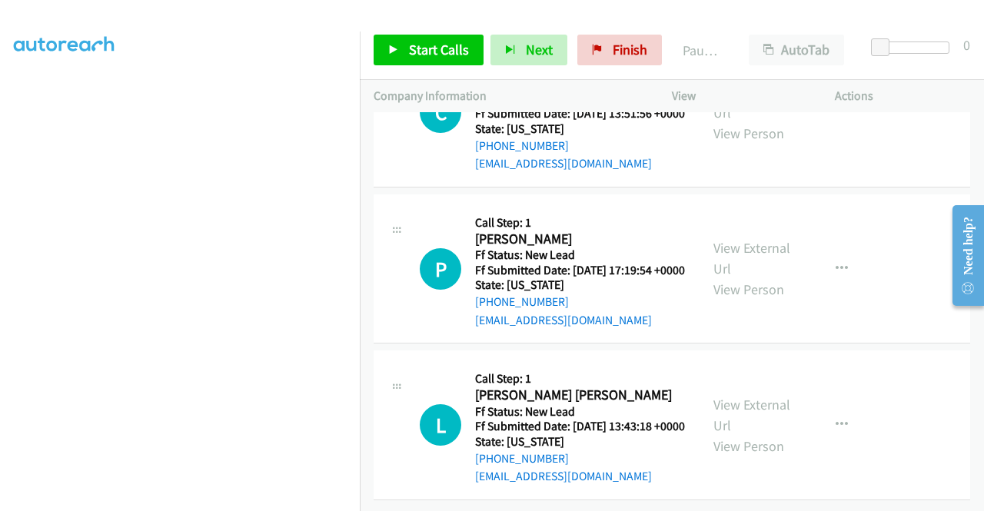
scroll to position [3940, 0]
click at [775, 277] on link "View External Url" at bounding box center [751, 258] width 77 height 38
click at [729, 396] on link "View External Url" at bounding box center [751, 415] width 77 height 38
click at [400, 53] on link "Start Calls" at bounding box center [429, 50] width 110 height 31
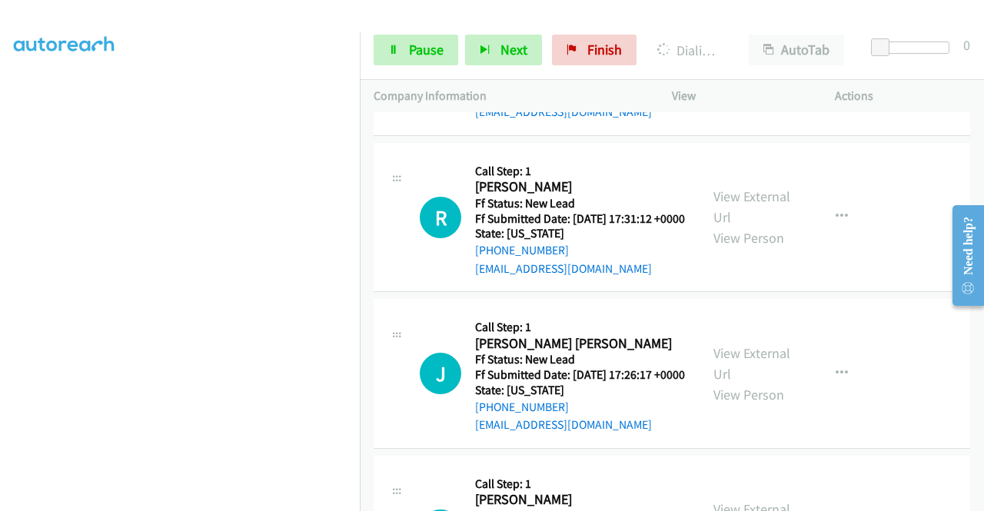
scroll to position [4325, 0]
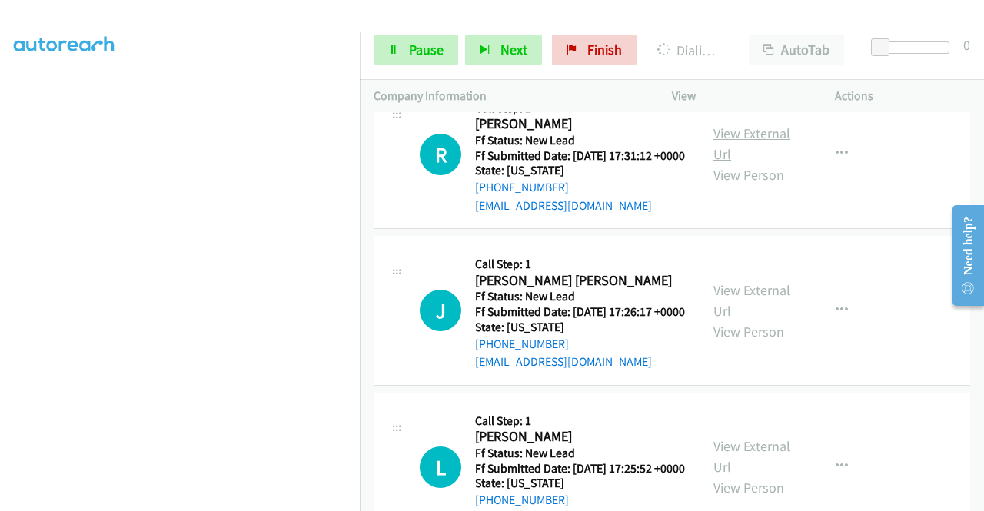
click at [738, 163] on link "View External Url" at bounding box center [751, 144] width 77 height 38
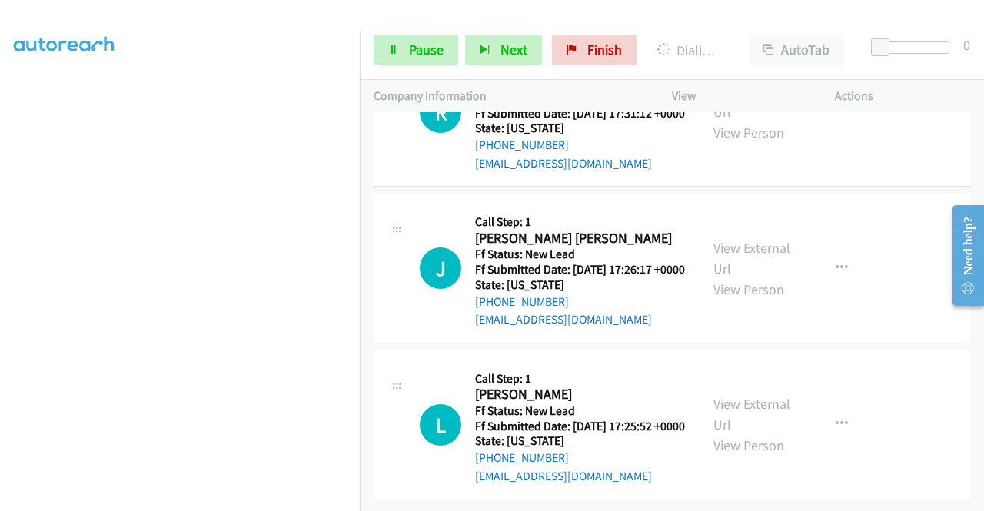
scroll to position [4478, 0]
click at [746, 277] on link "View External Url" at bounding box center [751, 258] width 77 height 38
click at [724, 395] on link "View External Url" at bounding box center [751, 414] width 77 height 38
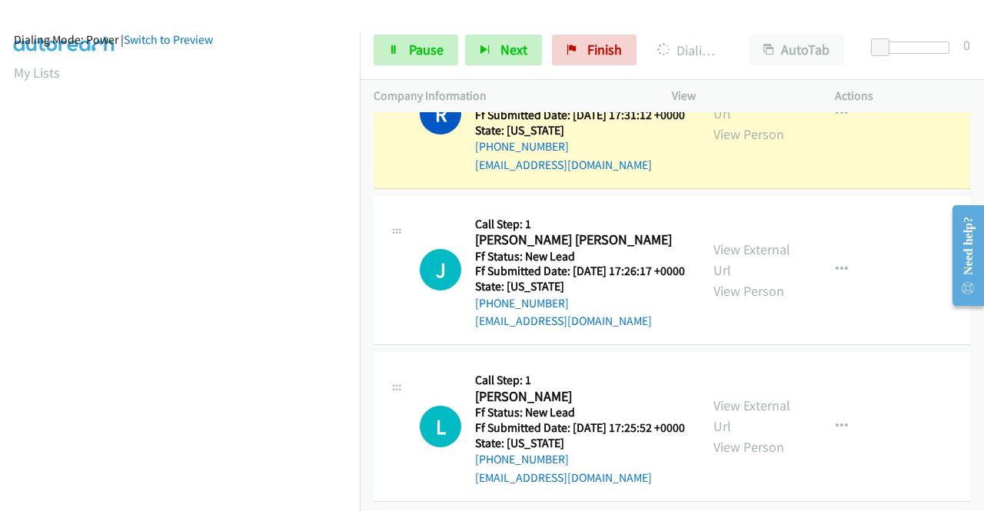
scroll to position [0, 0]
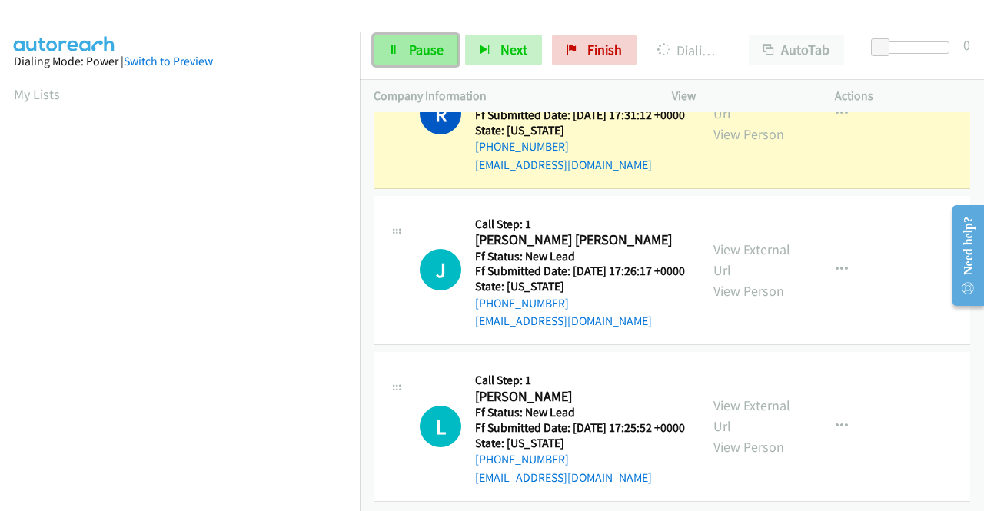
click at [432, 46] on span "Pause" at bounding box center [426, 50] width 35 height 18
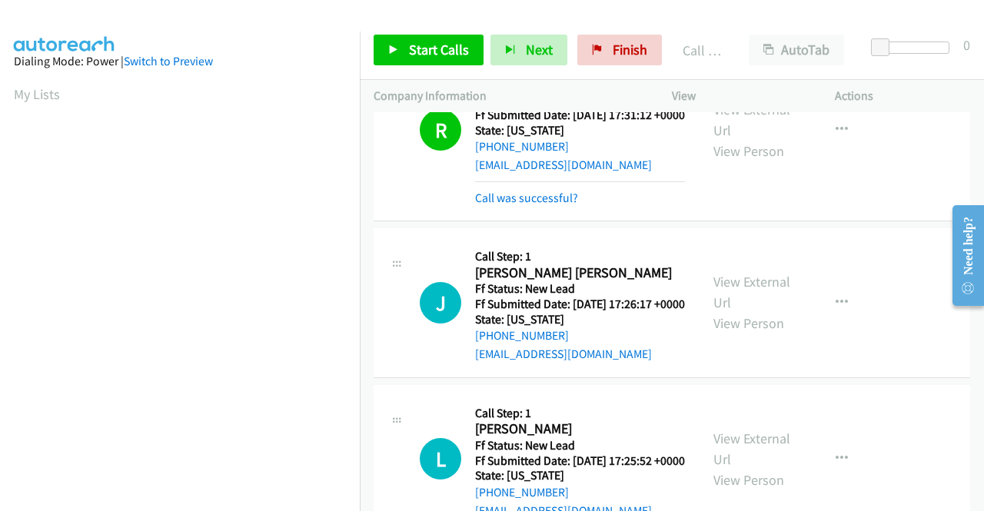
scroll to position [351, 0]
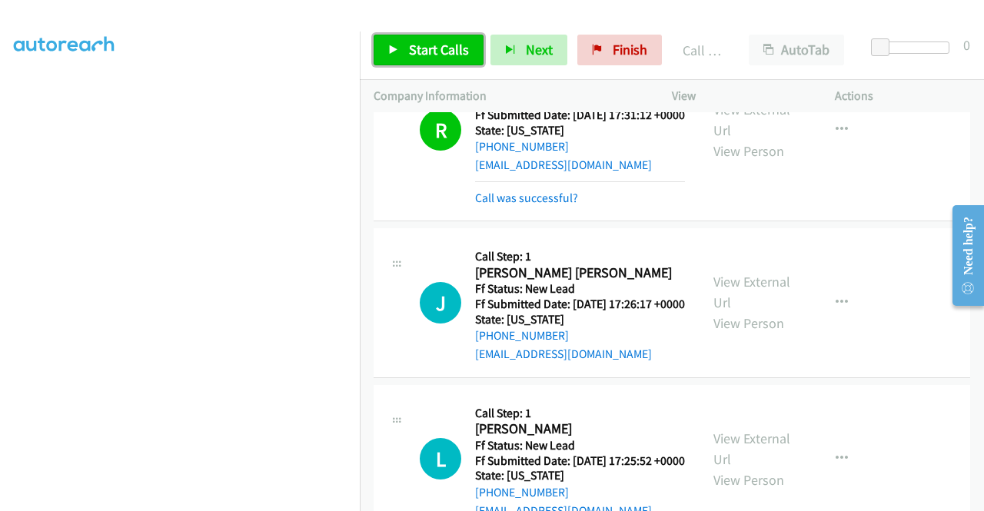
click at [453, 48] on span "Start Calls" at bounding box center [439, 50] width 60 height 18
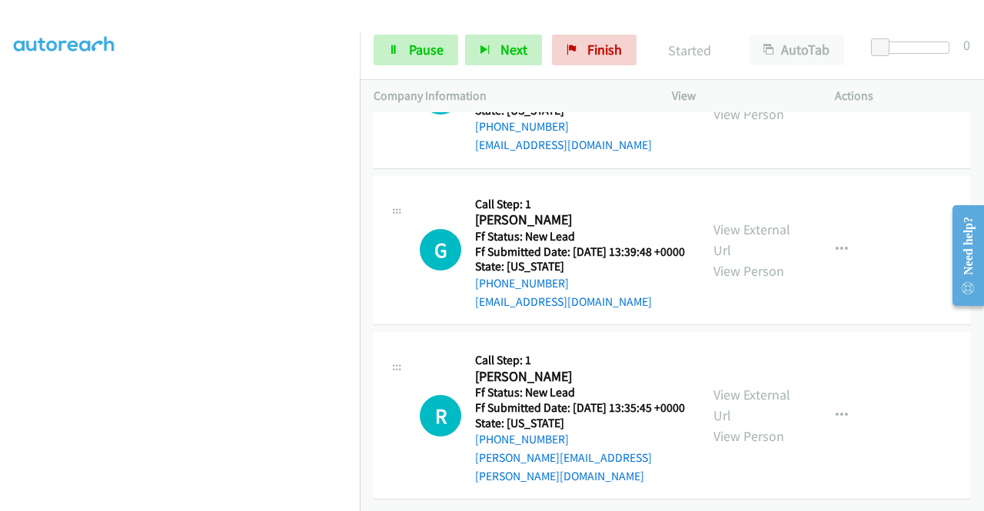
scroll to position [4969, 0]
click at [759, 102] on link "View External Url" at bounding box center [751, 83] width 77 height 38
click at [746, 259] on link "View External Url" at bounding box center [751, 240] width 77 height 38
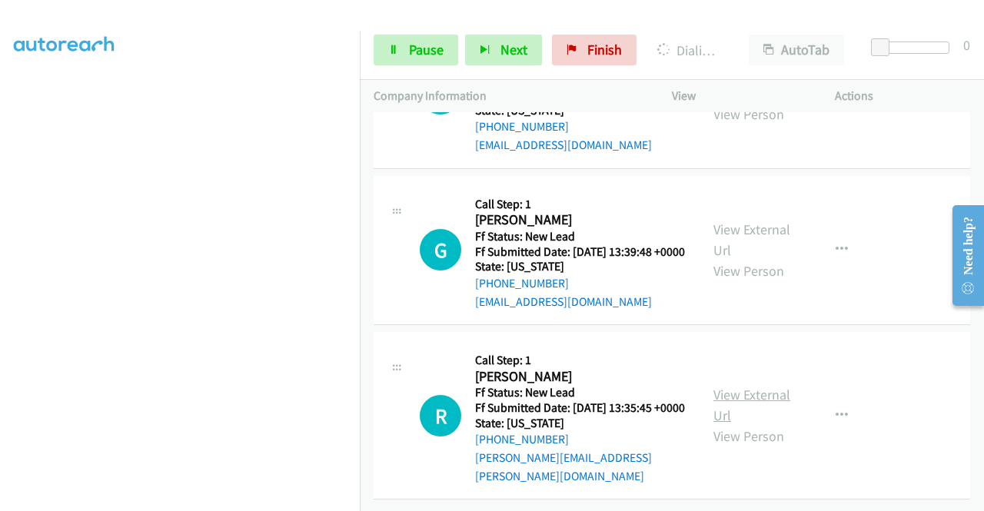
click at [753, 422] on link "View External Url" at bounding box center [751, 405] width 77 height 38
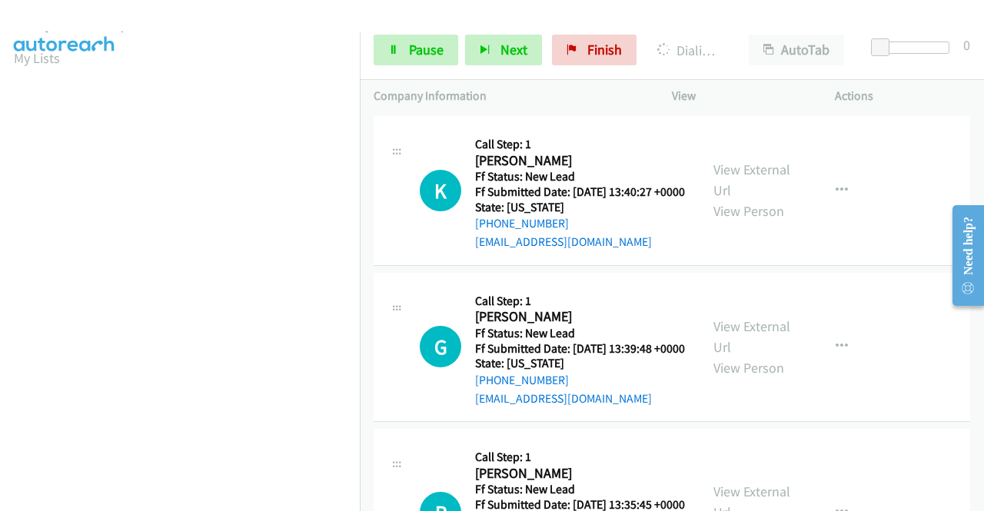
scroll to position [0, 0]
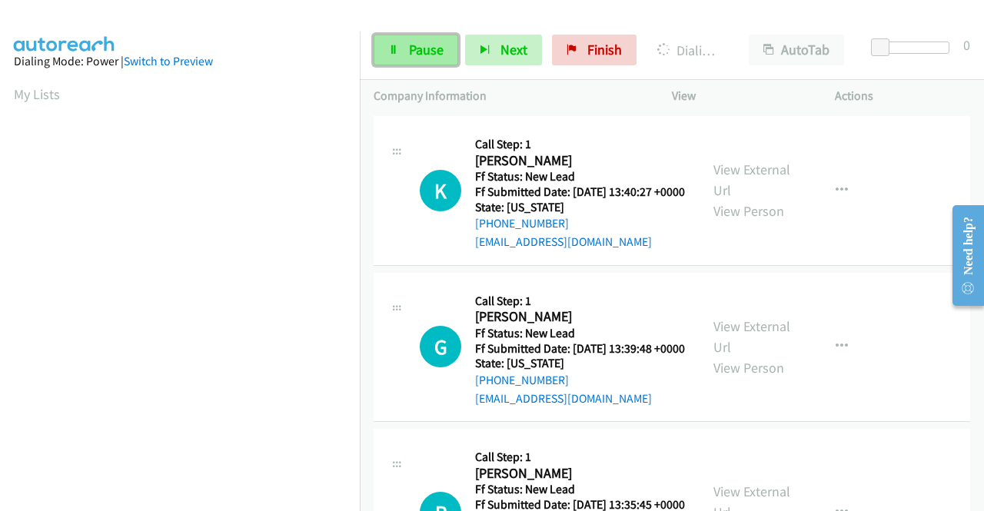
click at [401, 52] on link "Pause" at bounding box center [416, 50] width 85 height 31
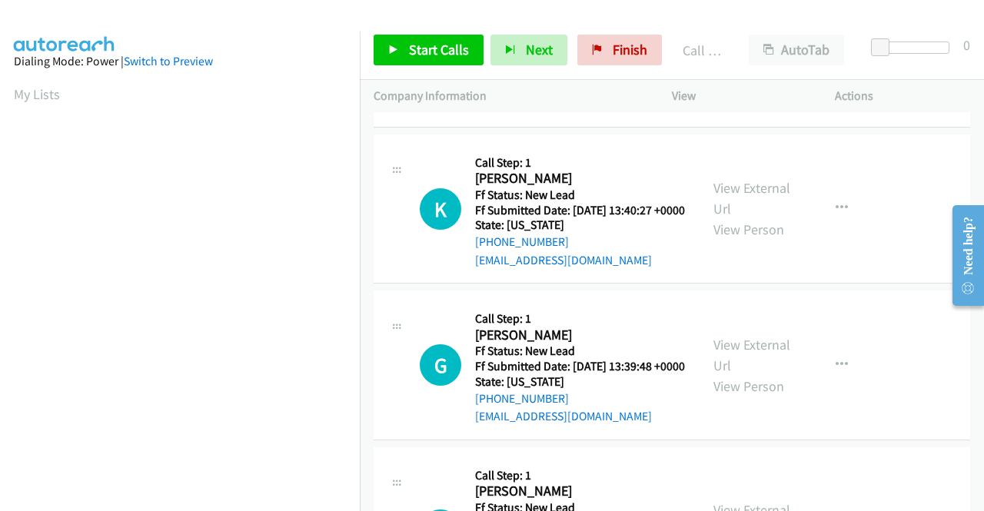
scroll to position [4856, 0]
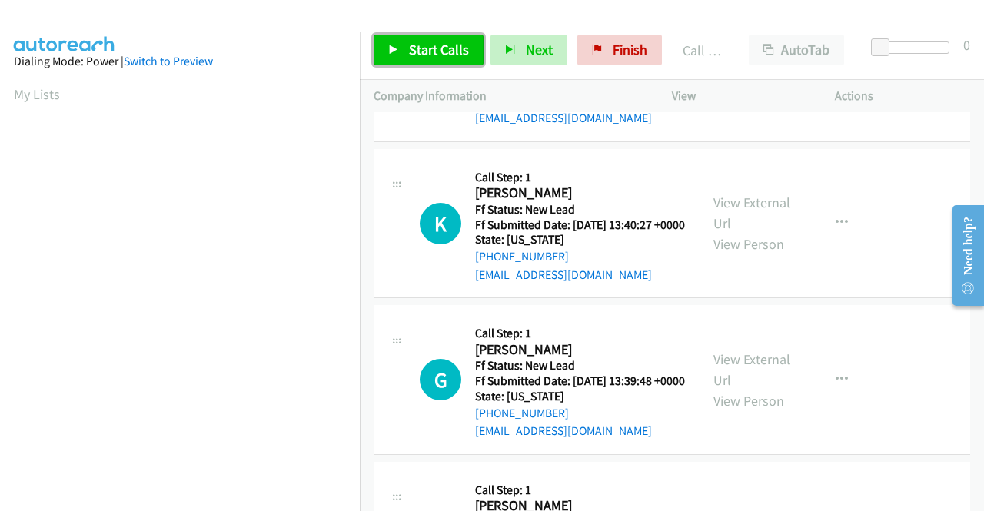
click at [446, 51] on span "Start Calls" at bounding box center [439, 50] width 60 height 18
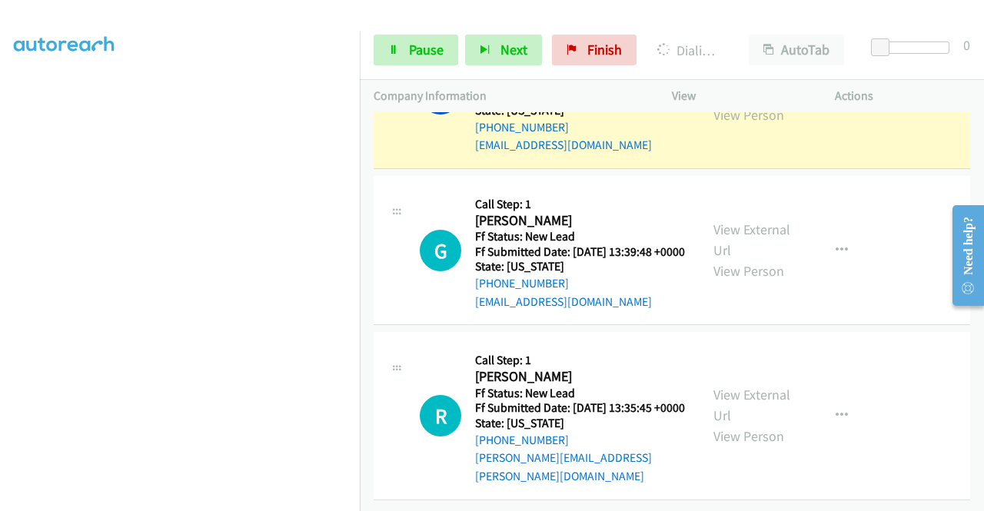
scroll to position [0, 0]
drag, startPoint x: 426, startPoint y: 50, endPoint x: 525, endPoint y: 5, distance: 109.0
click at [426, 49] on span "Pause" at bounding box center [426, 50] width 35 height 18
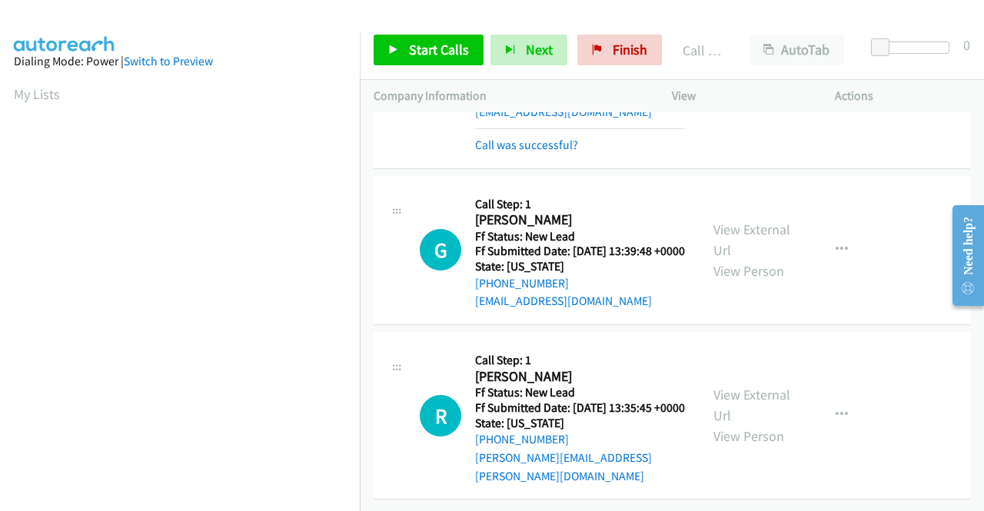
scroll to position [5415, 0]
drag, startPoint x: 451, startPoint y: 44, endPoint x: 519, endPoint y: 150, distance: 125.8
click at [451, 44] on span "Start Calls" at bounding box center [439, 50] width 60 height 18
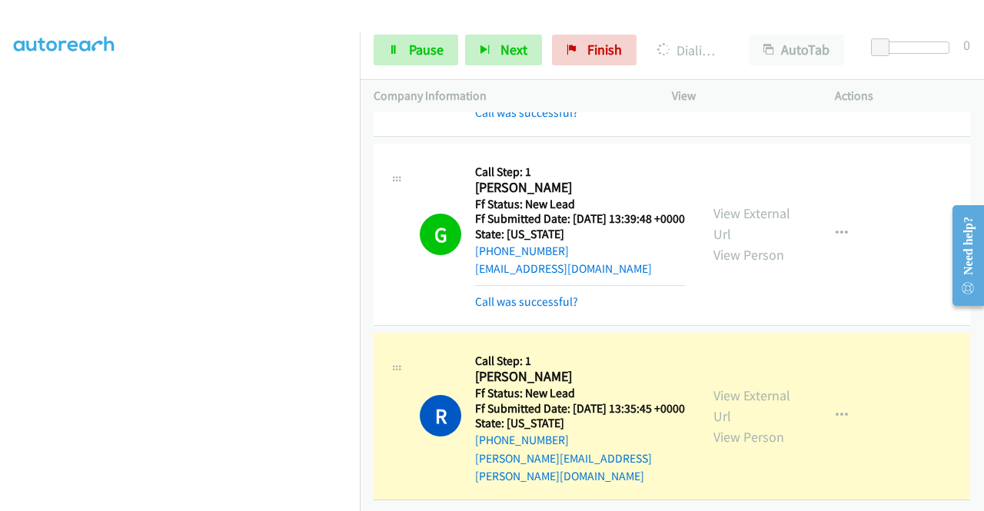
scroll to position [0, 0]
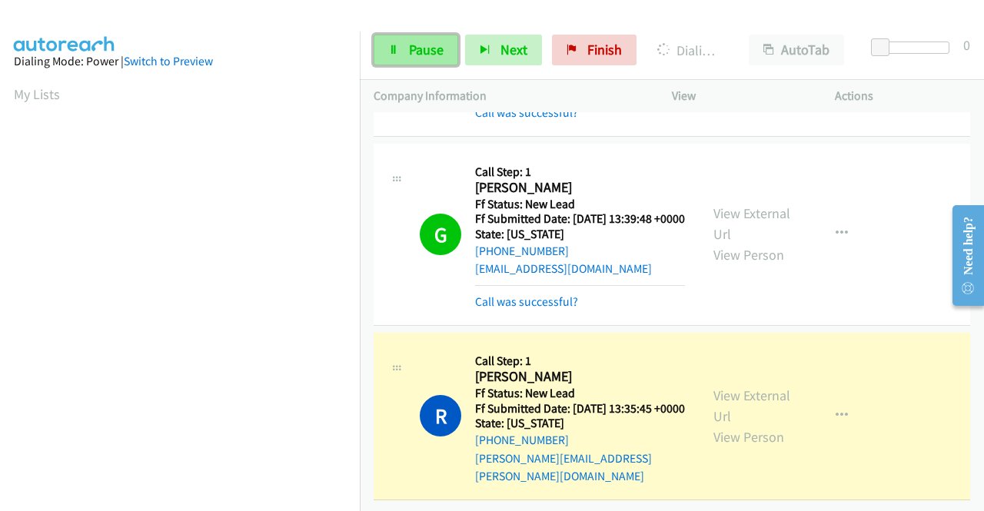
click at [417, 59] on link "Pause" at bounding box center [416, 50] width 85 height 31
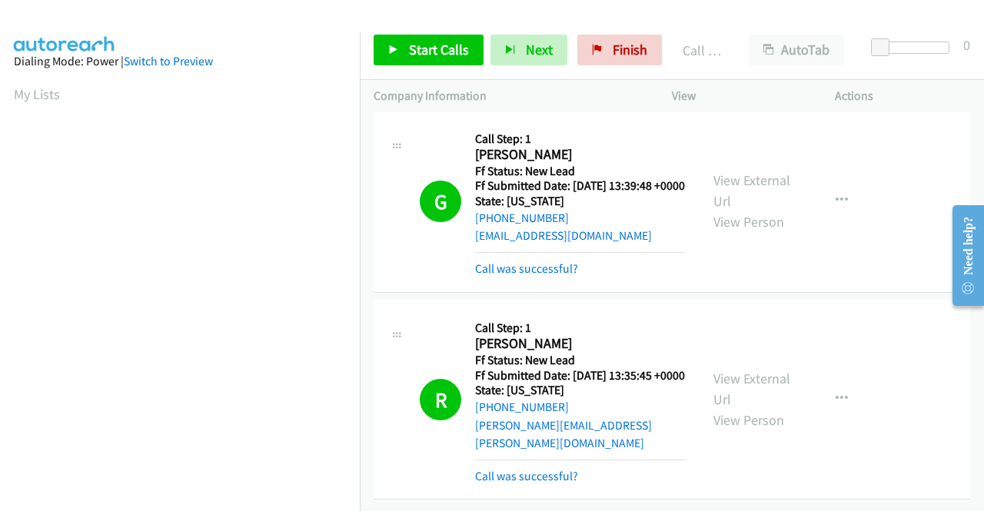
scroll to position [5528, 0]
click at [603, 51] on link "Finish" at bounding box center [619, 50] width 85 height 31
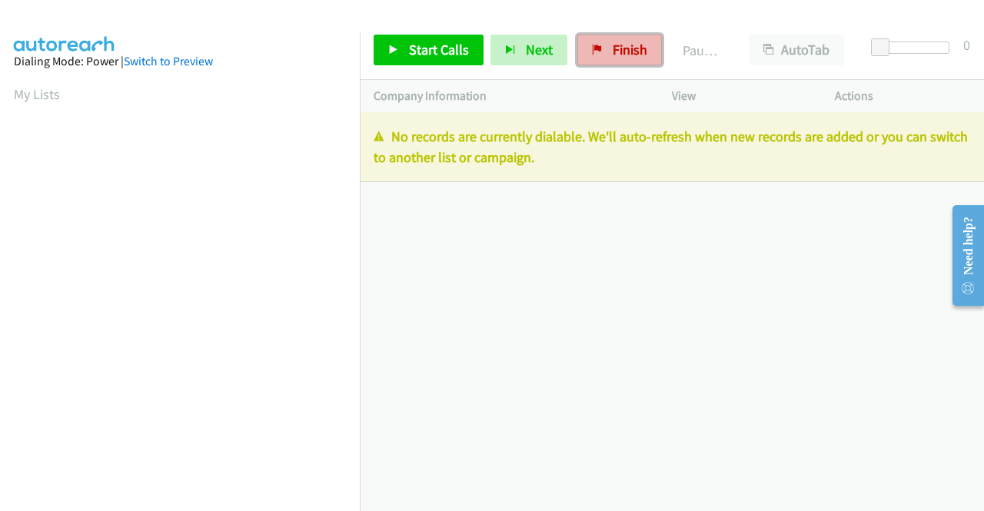
click at [616, 53] on span "Finish" at bounding box center [630, 50] width 35 height 18
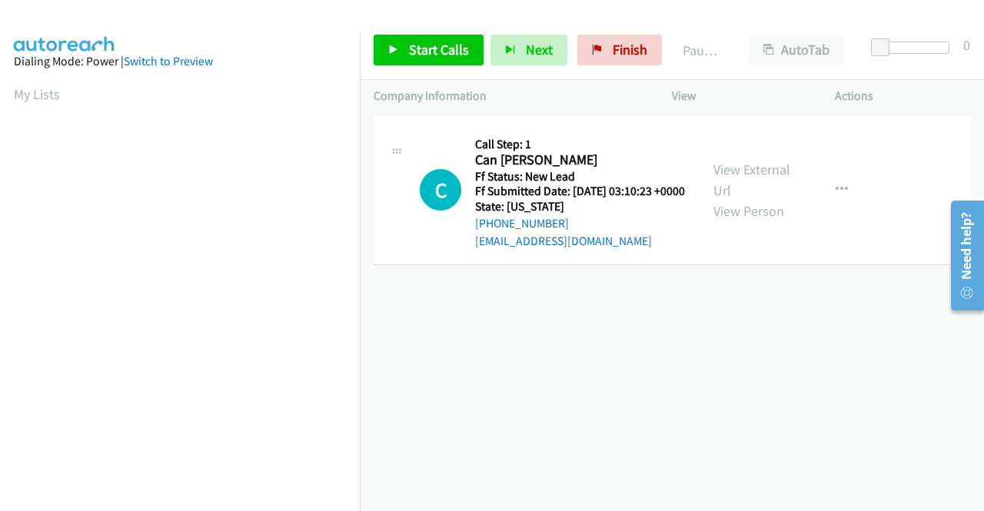
click at [922, 357] on div "+1 415-964-1034 Call failed - Please reload the list and try again The Callbar …" at bounding box center [672, 311] width 624 height 399
click at [432, 42] on span "Start Calls" at bounding box center [439, 50] width 60 height 18
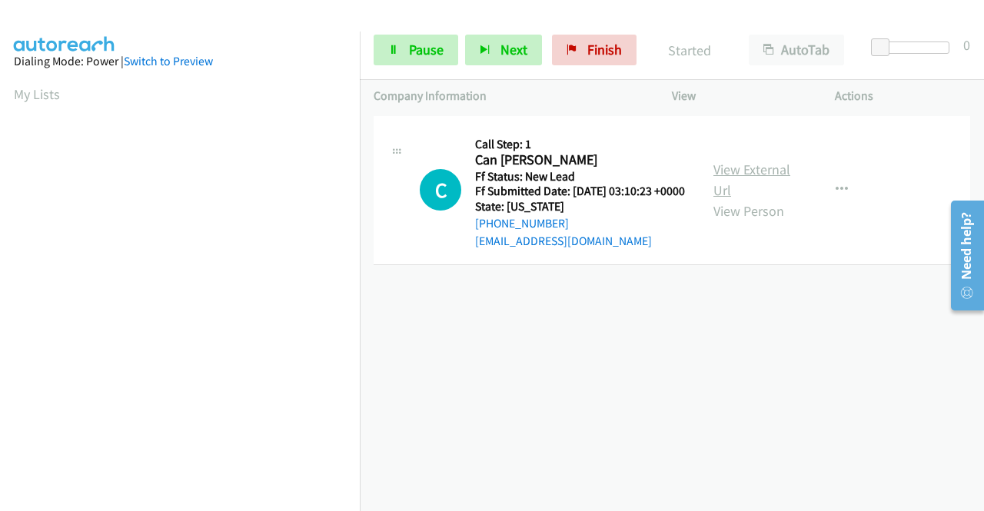
click at [743, 176] on link "View External Url" at bounding box center [751, 180] width 77 height 38
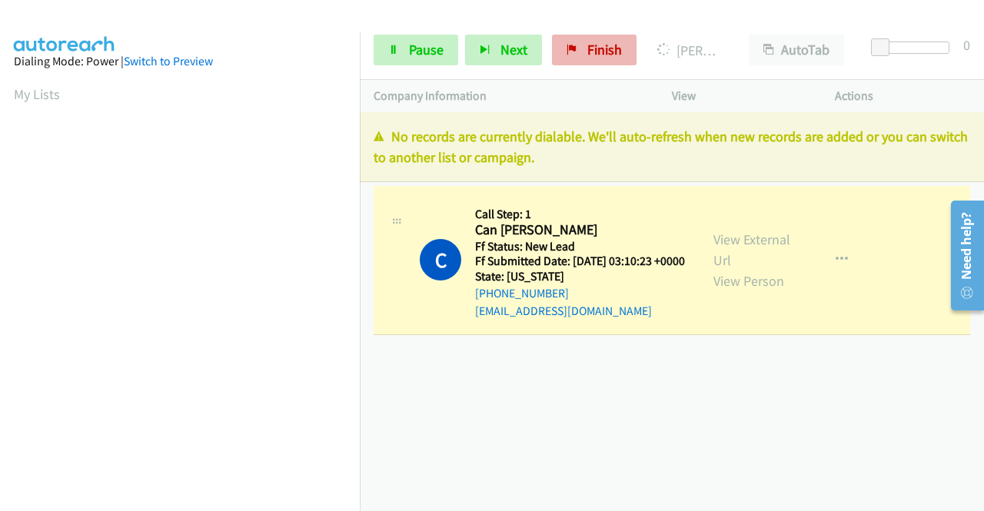
scroll to position [351, 0]
click at [578, 55] on link "Finish" at bounding box center [594, 50] width 85 height 31
